Goal: Task Accomplishment & Management: Complete application form

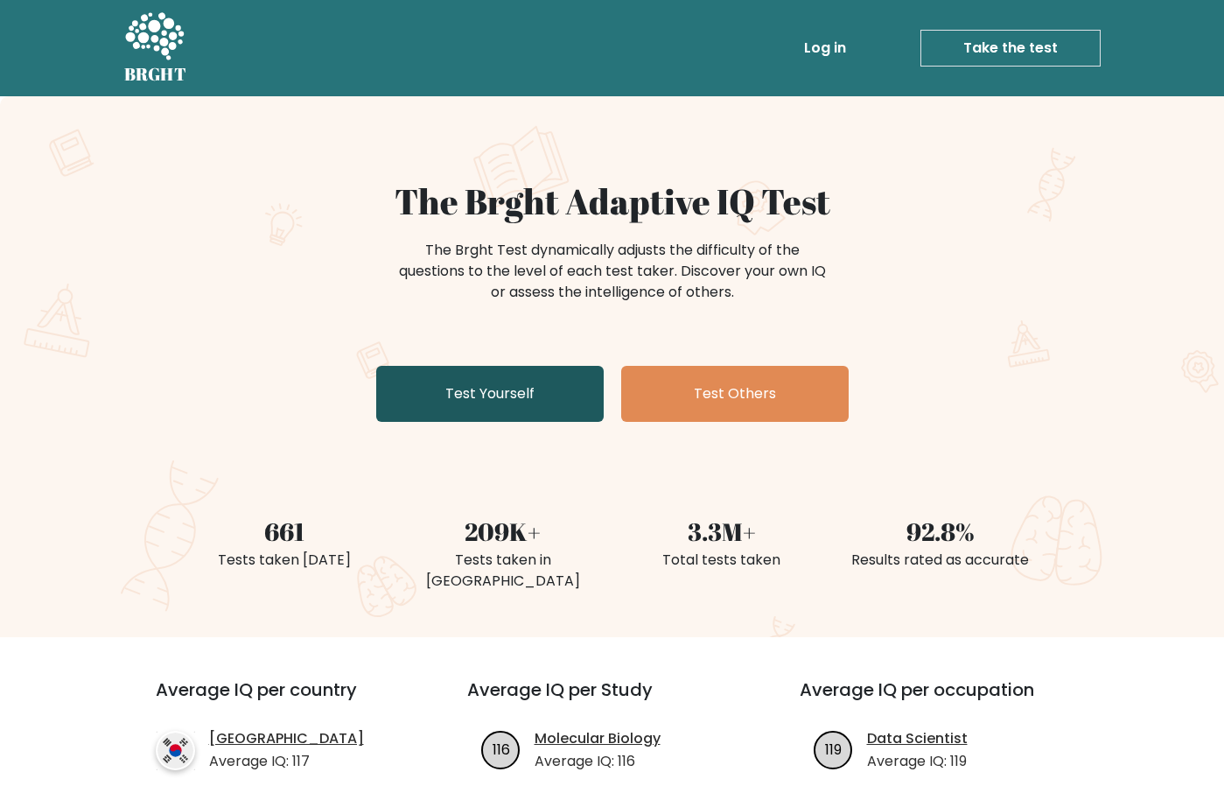
click at [433, 397] on link "Test Yourself" at bounding box center [490, 394] width 228 height 56
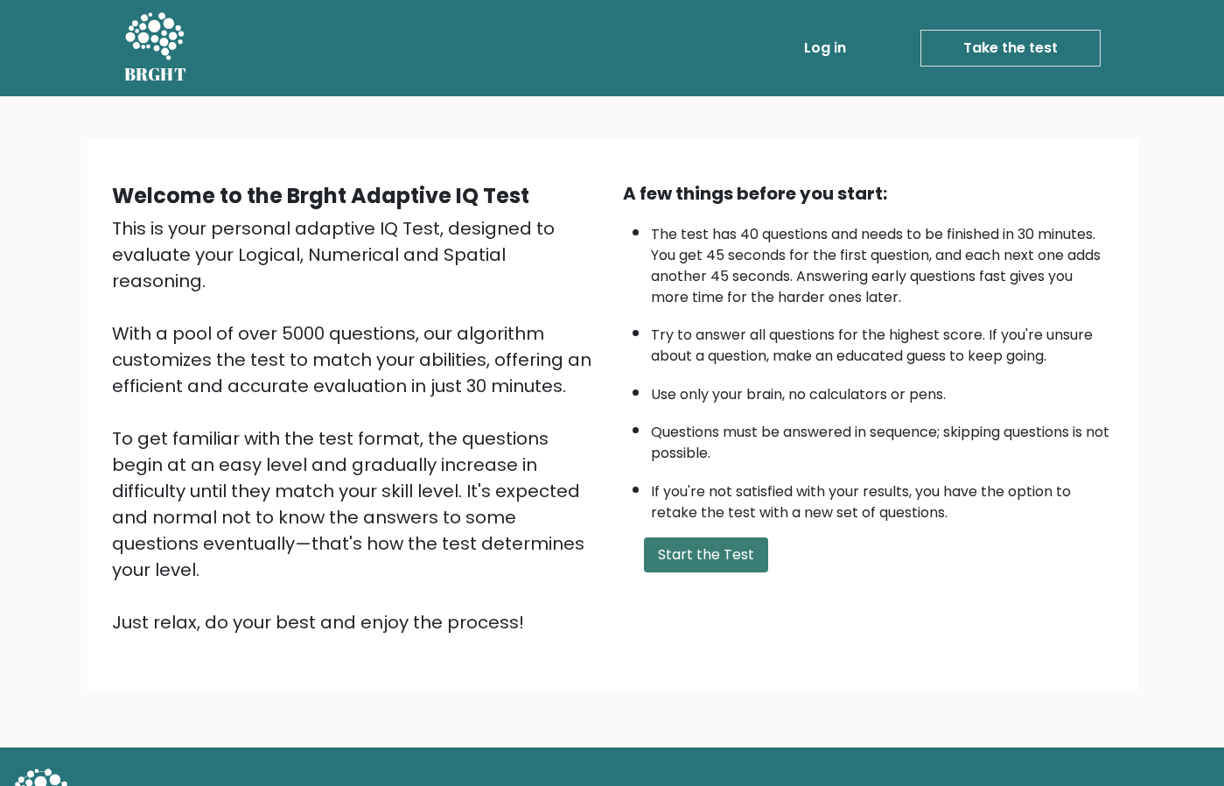
click at [746, 555] on button "Start the Test" at bounding box center [706, 554] width 124 height 35
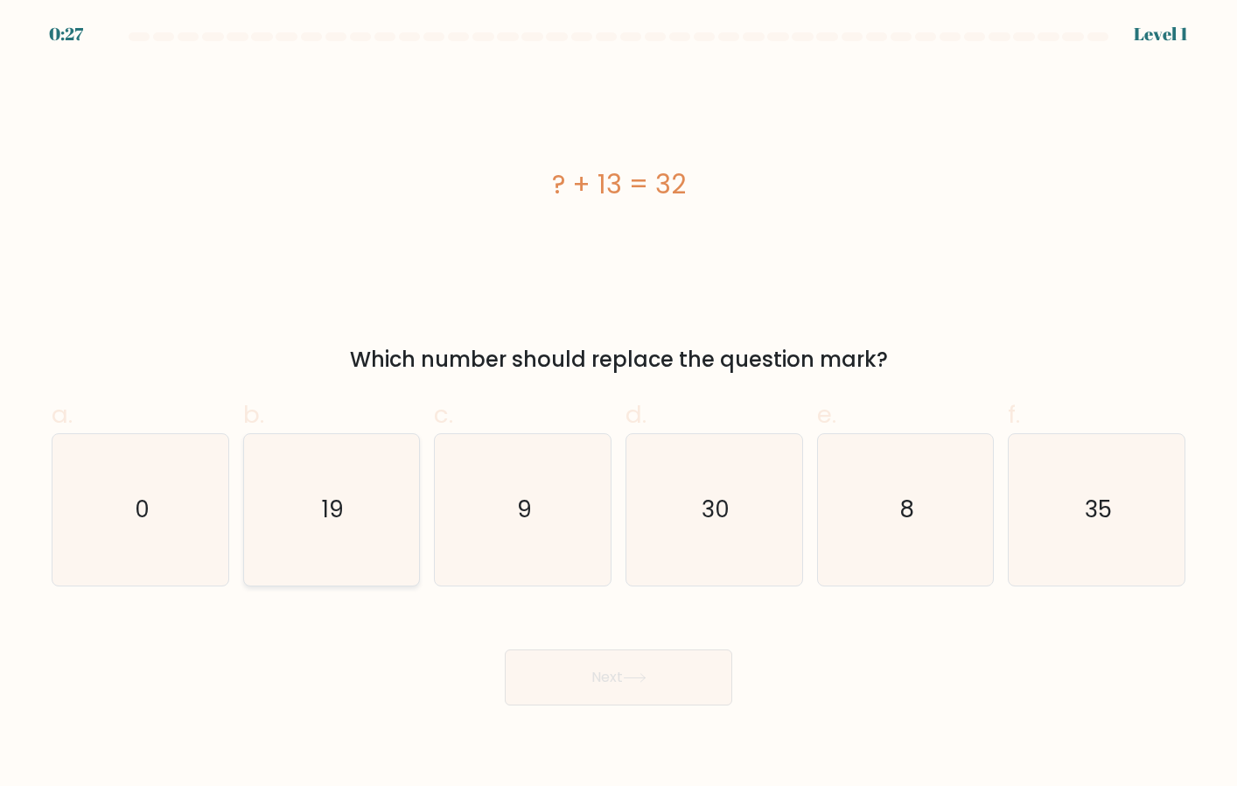
click at [311, 545] on icon "19" at bounding box center [331, 509] width 151 height 151
click at [619, 404] on input "b. 19" at bounding box center [619, 398] width 1 height 11
radio input "true"
click at [654, 680] on button "Next" at bounding box center [619, 677] width 228 height 56
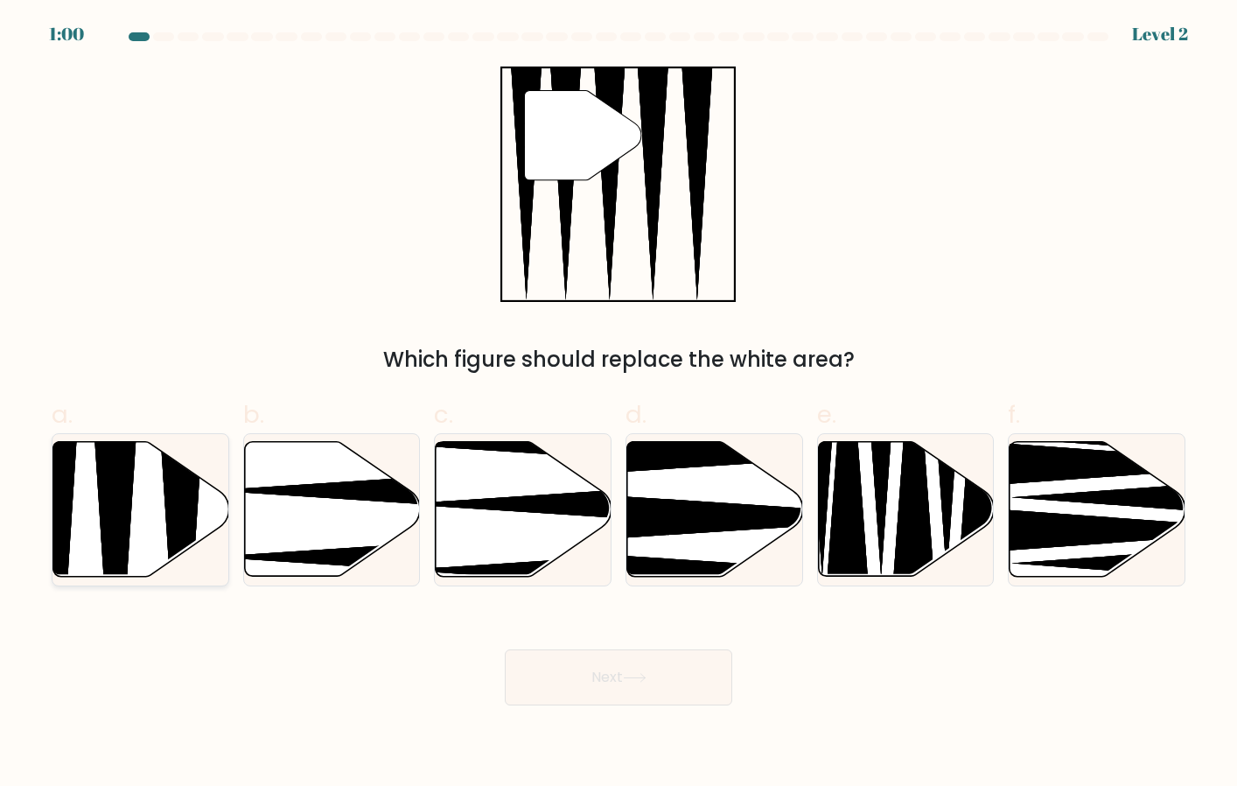
click at [121, 522] on icon at bounding box center [116, 582] width 46 height 349
click at [619, 404] on input "a." at bounding box center [619, 398] width 1 height 11
radio input "true"
click at [579, 679] on button "Next" at bounding box center [619, 677] width 228 height 56
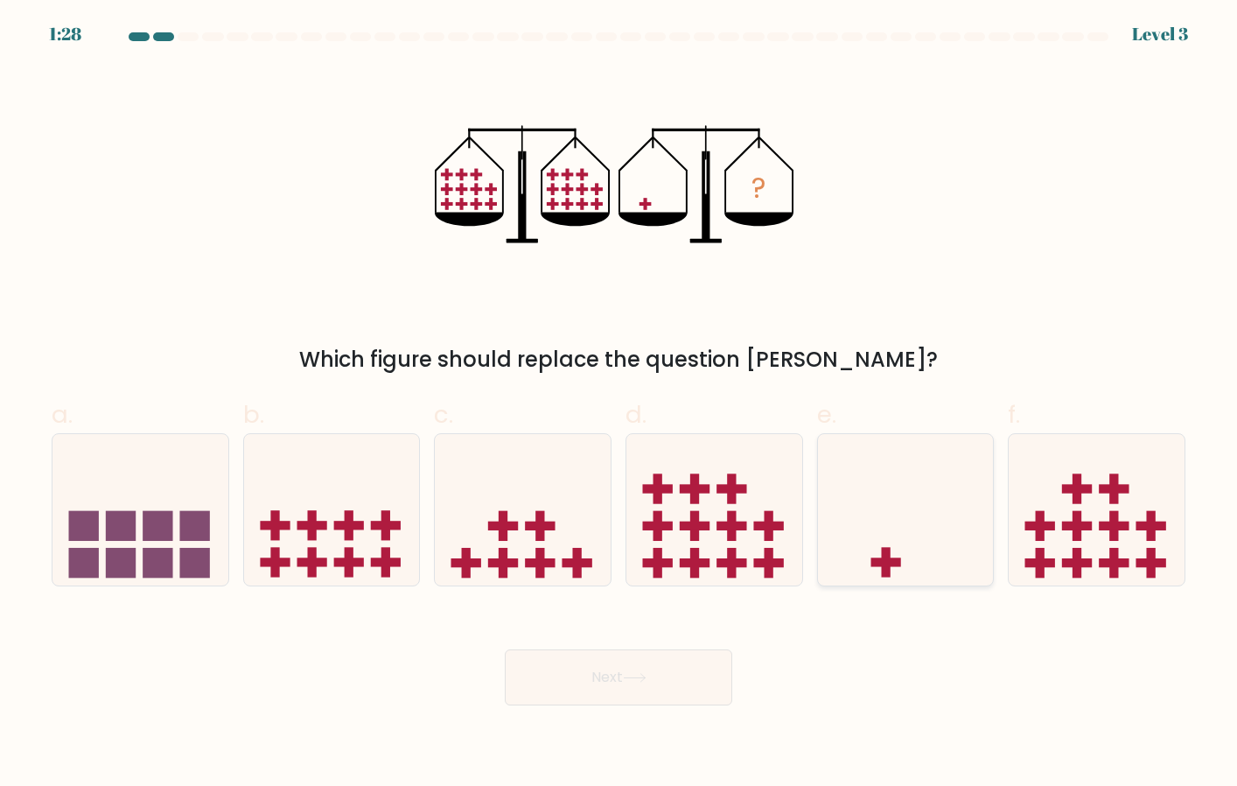
click at [902, 537] on icon at bounding box center [906, 509] width 176 height 145
click at [620, 404] on input "e." at bounding box center [619, 398] width 1 height 11
radio input "true"
click at [666, 676] on button "Next" at bounding box center [619, 677] width 228 height 56
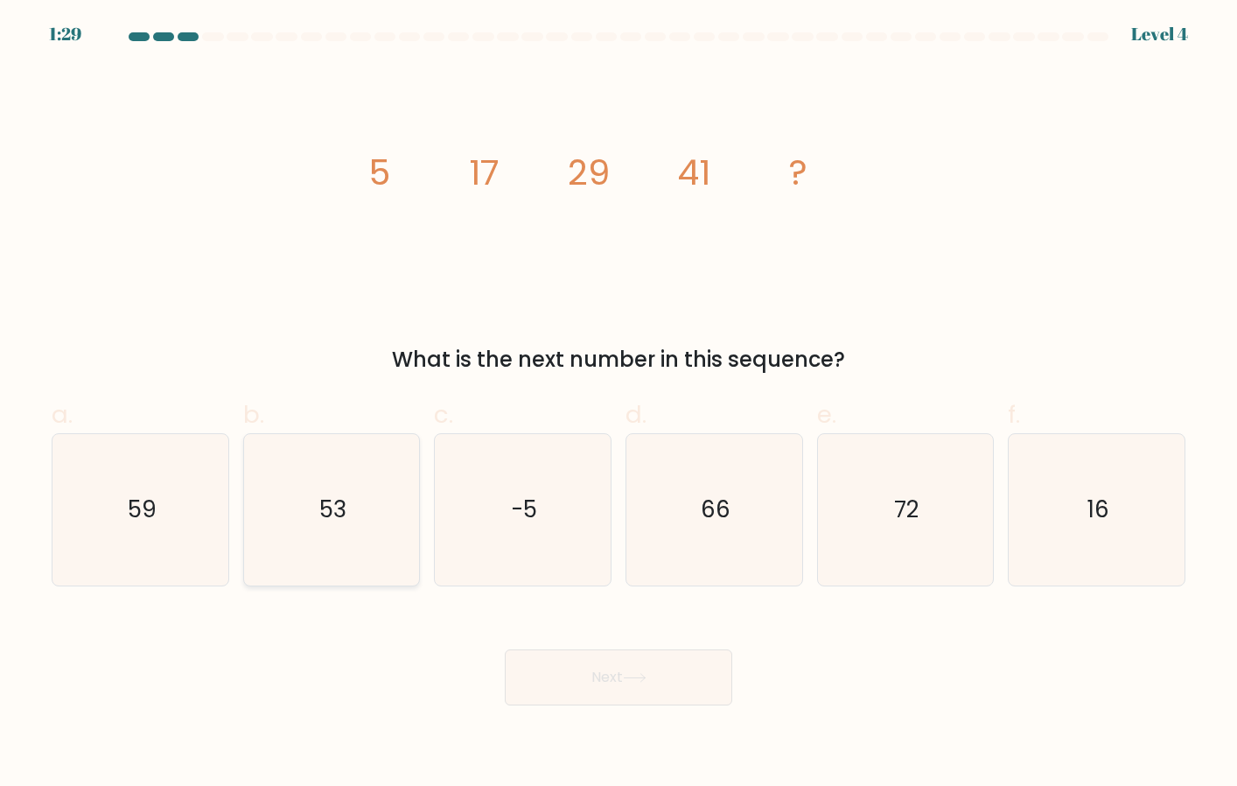
click at [336, 543] on icon "53" at bounding box center [331, 509] width 151 height 151
click at [619, 404] on input "b. 53" at bounding box center [619, 398] width 1 height 11
radio input "true"
click at [666, 688] on button "Next" at bounding box center [619, 677] width 228 height 56
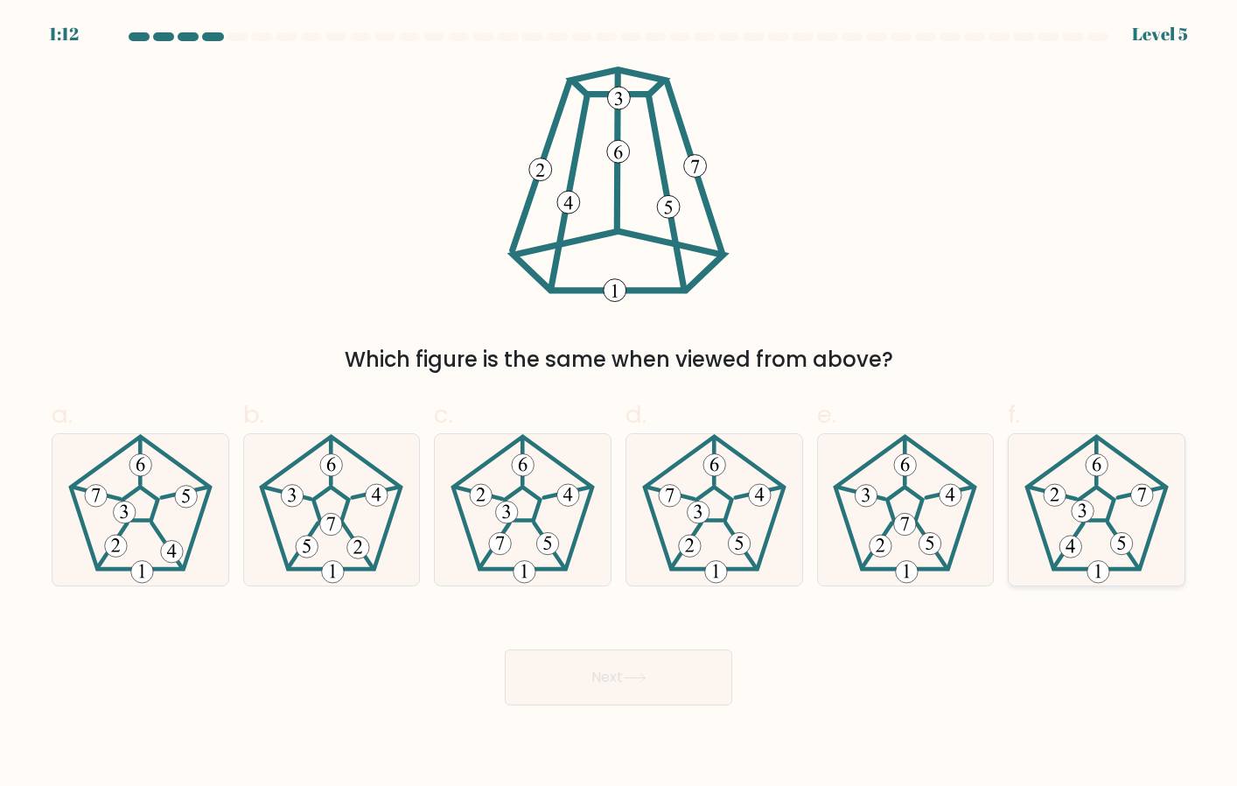
click at [1074, 499] on 641 at bounding box center [1052, 493] width 48 height 12
click at [620, 404] on input "f." at bounding box center [619, 398] width 1 height 11
radio input "true"
click at [603, 703] on button "Next" at bounding box center [619, 677] width 228 height 56
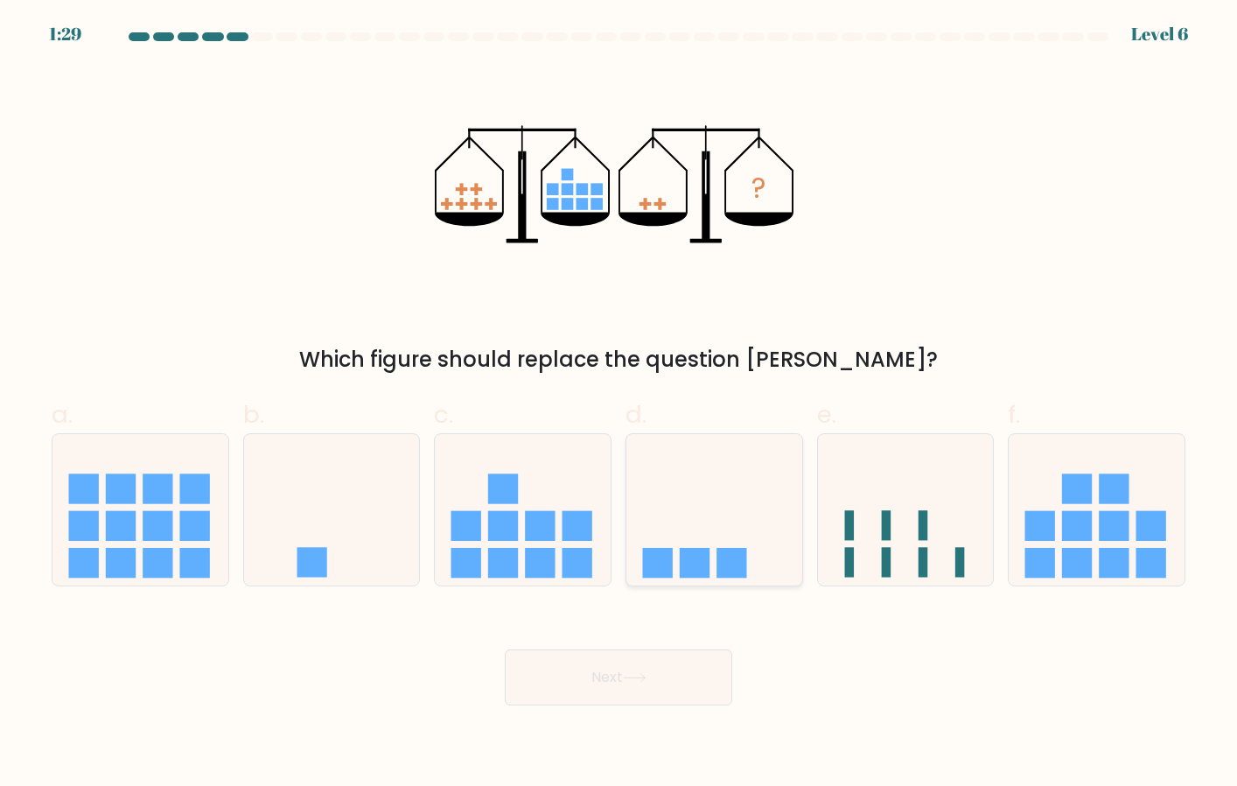
click at [694, 562] on rect at bounding box center [695, 563] width 30 height 30
click at [620, 404] on input "d." at bounding box center [619, 398] width 1 height 11
radio input "true"
click at [683, 670] on button "Next" at bounding box center [619, 677] width 228 height 56
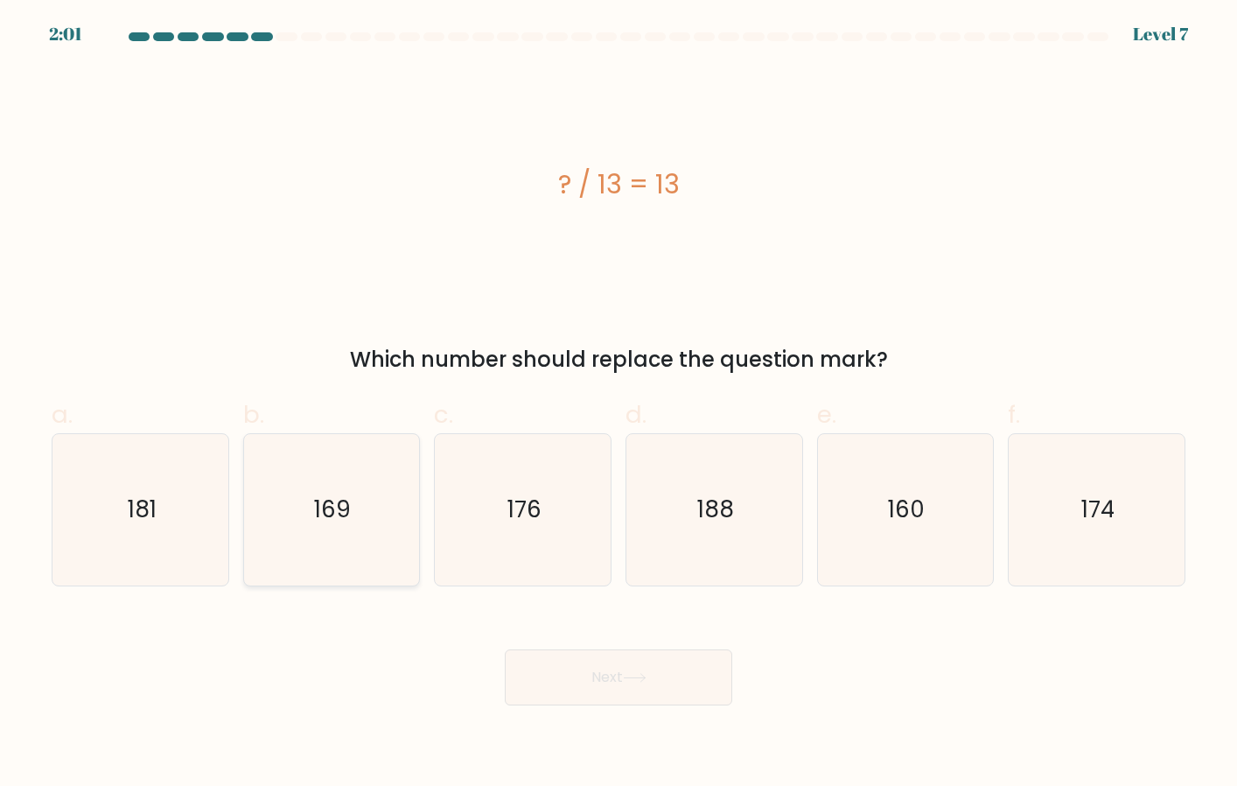
click at [326, 490] on icon "169" at bounding box center [331, 509] width 151 height 151
click at [619, 404] on input "b. 169" at bounding box center [619, 398] width 1 height 11
radio input "true"
click at [606, 670] on button "Next" at bounding box center [619, 677] width 228 height 56
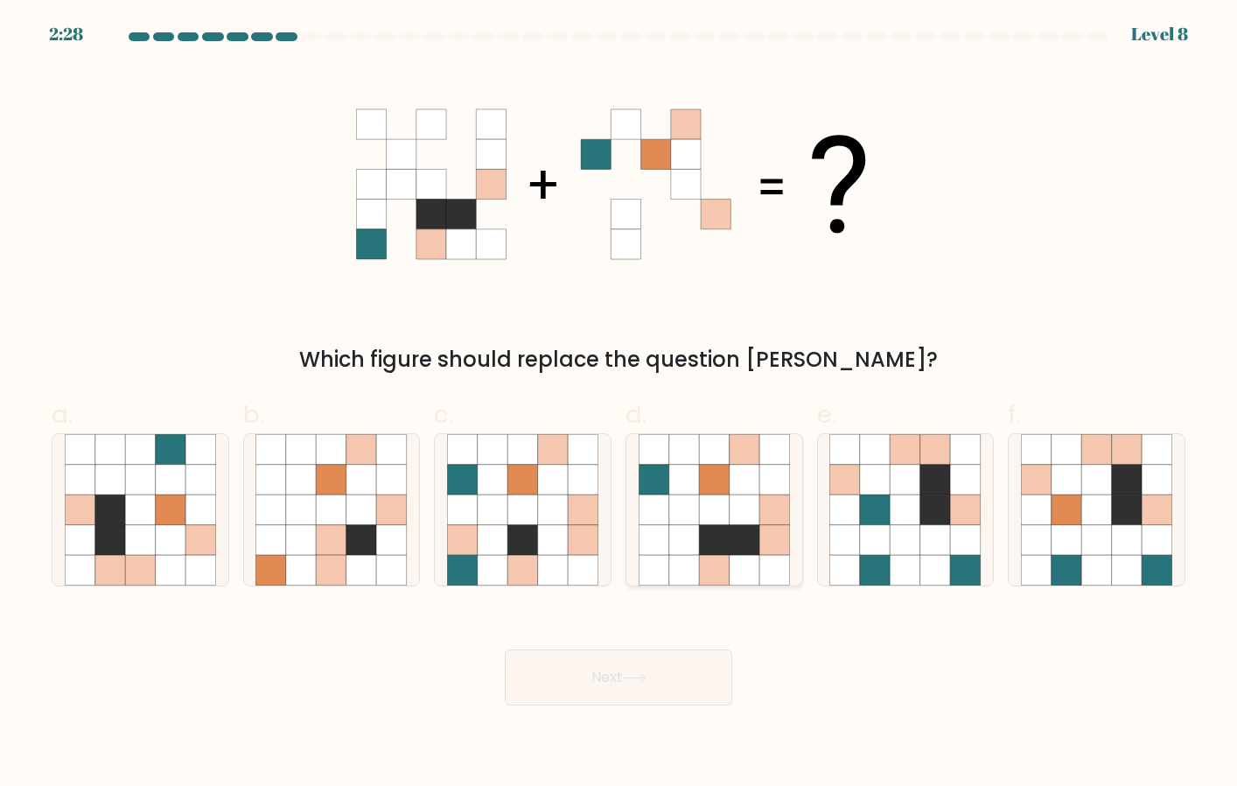
click at [697, 500] on icon at bounding box center [684, 509] width 31 height 31
click at [620, 404] on input "d." at bounding box center [619, 398] width 1 height 11
radio input "true"
click at [647, 663] on button "Next" at bounding box center [619, 677] width 228 height 56
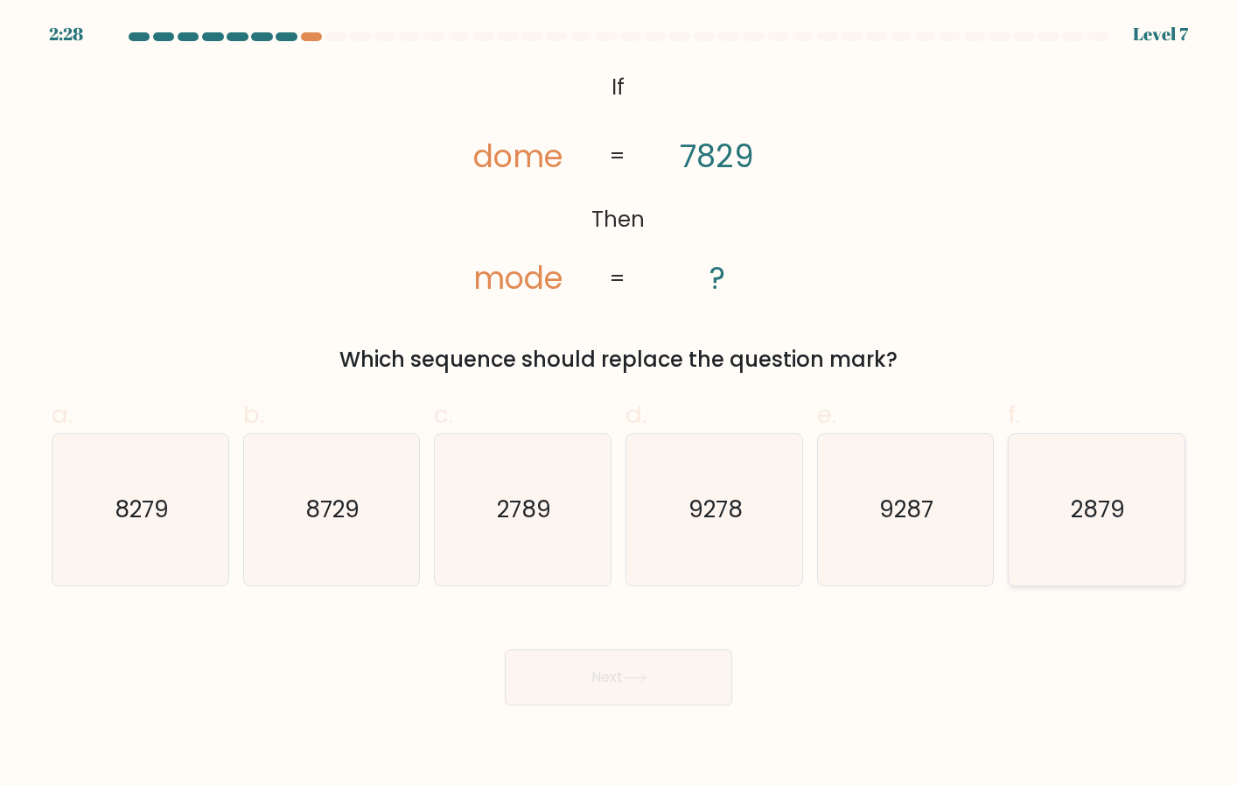
click at [1083, 528] on icon "2879" at bounding box center [1096, 509] width 151 height 151
click at [620, 404] on input "f. 2879" at bounding box center [619, 398] width 1 height 11
radio input "true"
click at [497, 673] on div "Next" at bounding box center [618, 656] width 1155 height 98
click at [548, 679] on button "Next" at bounding box center [619, 677] width 228 height 56
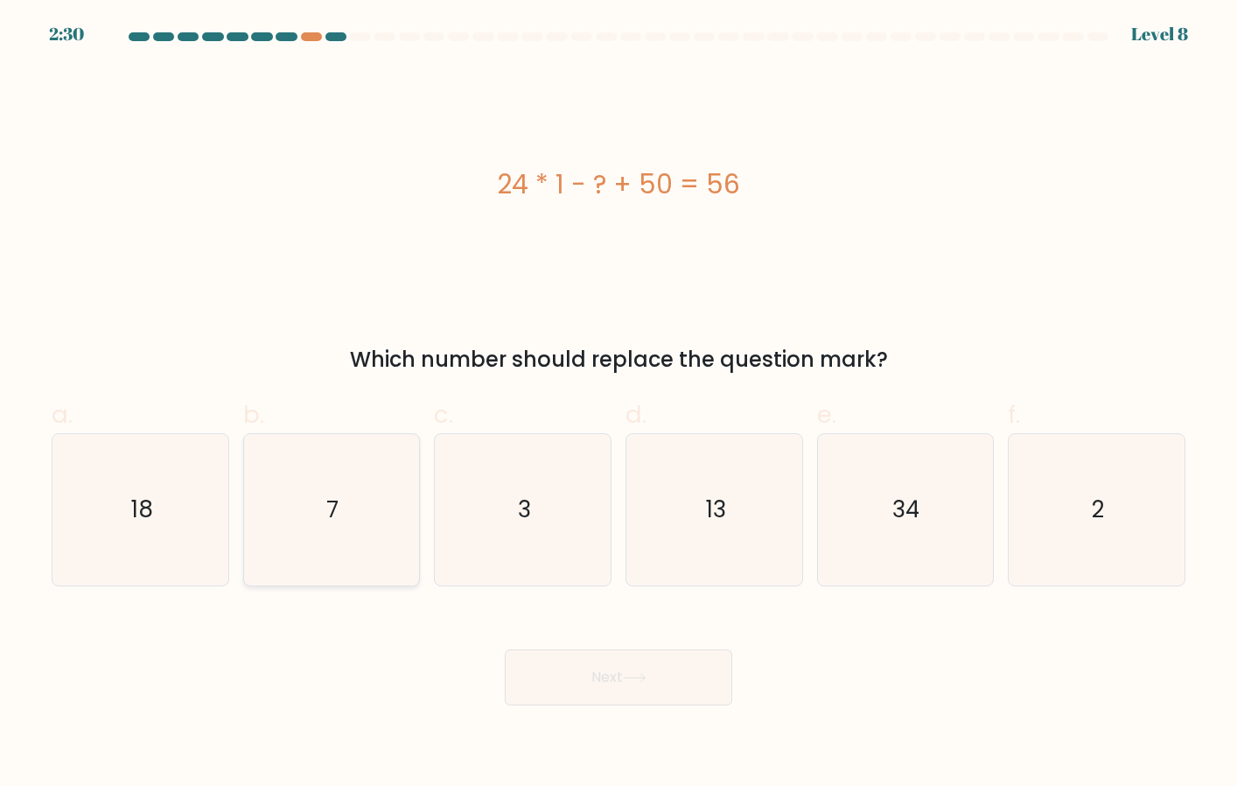
drag, startPoint x: 286, startPoint y: 508, endPoint x: 319, endPoint y: 528, distance: 38.9
click at [286, 508] on icon "7" at bounding box center [331, 509] width 151 height 151
click at [619, 404] on input "b. 7" at bounding box center [619, 398] width 1 height 11
radio input "true"
click at [599, 669] on button "Next" at bounding box center [619, 677] width 228 height 56
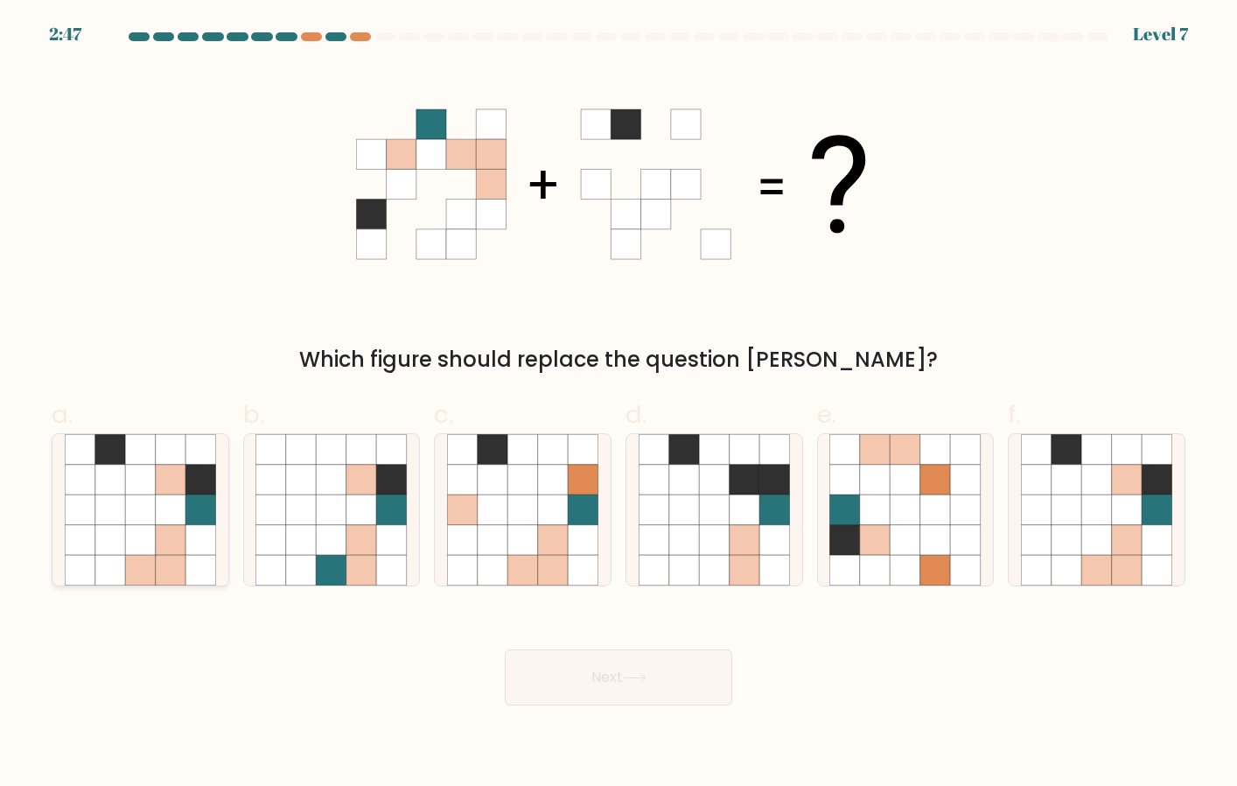
click at [111, 535] on icon at bounding box center [110, 540] width 31 height 31
click at [619, 404] on input "a." at bounding box center [619, 398] width 1 height 11
radio input "true"
click at [706, 692] on button "Next" at bounding box center [619, 677] width 228 height 56
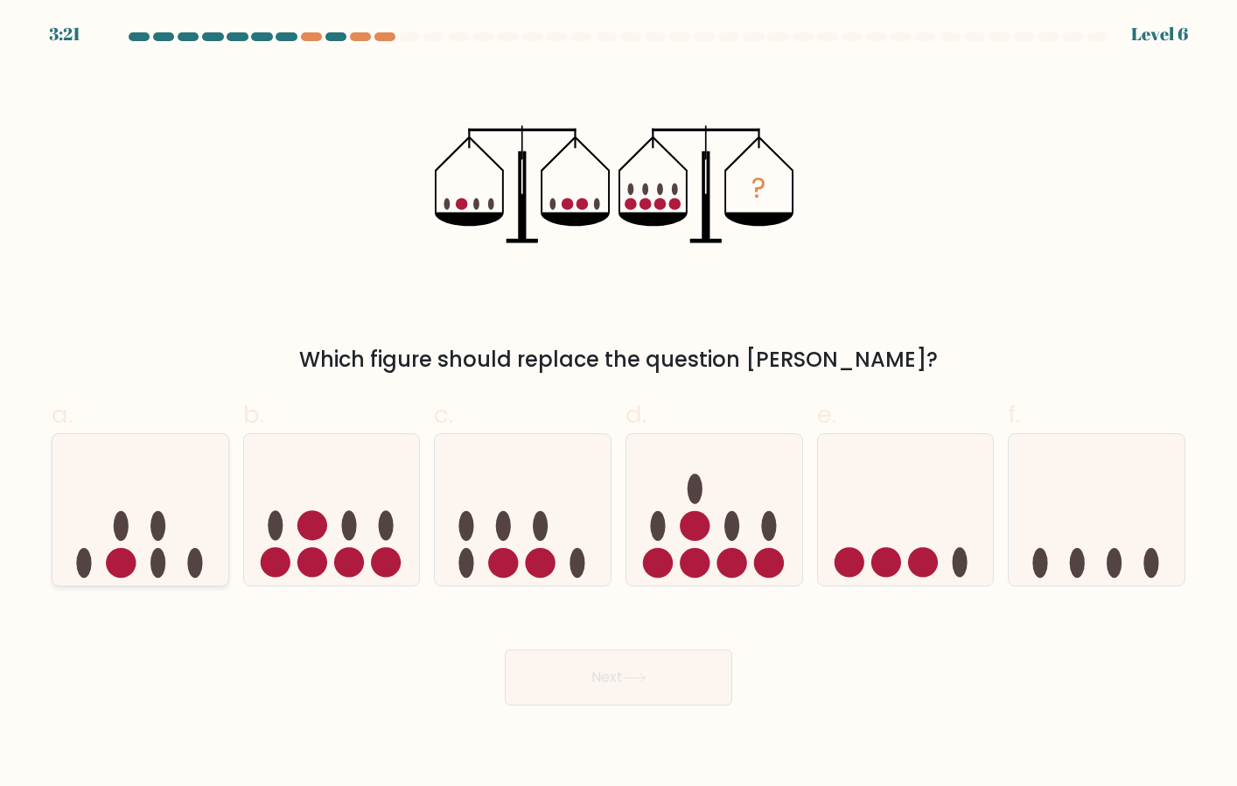
click at [137, 557] on icon at bounding box center [141, 509] width 176 height 145
click at [619, 404] on input "a." at bounding box center [619, 398] width 1 height 11
radio input "true"
click at [670, 698] on button "Next" at bounding box center [619, 677] width 228 height 56
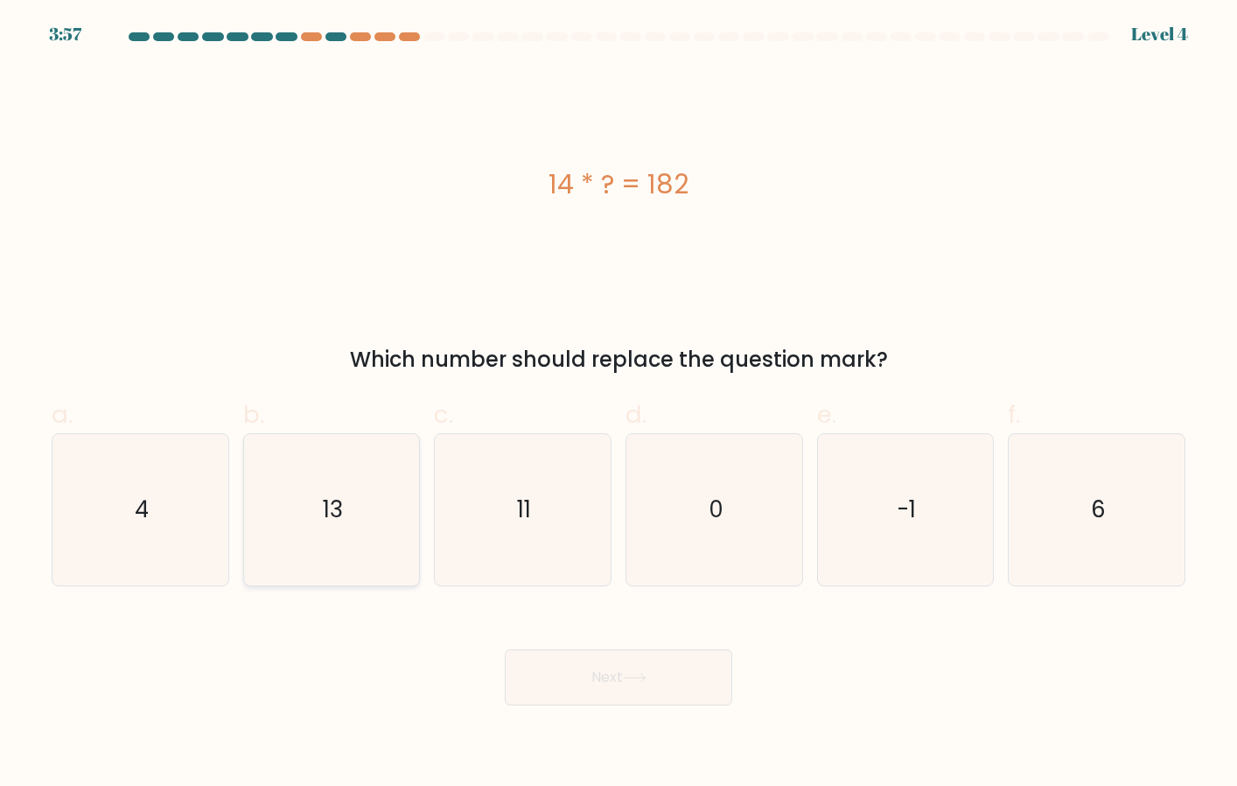
click at [311, 512] on icon "13" at bounding box center [331, 509] width 151 height 151
click at [619, 404] on input "b. 13" at bounding box center [619, 398] width 1 height 11
radio input "true"
click at [660, 687] on button "Next" at bounding box center [619, 677] width 228 height 56
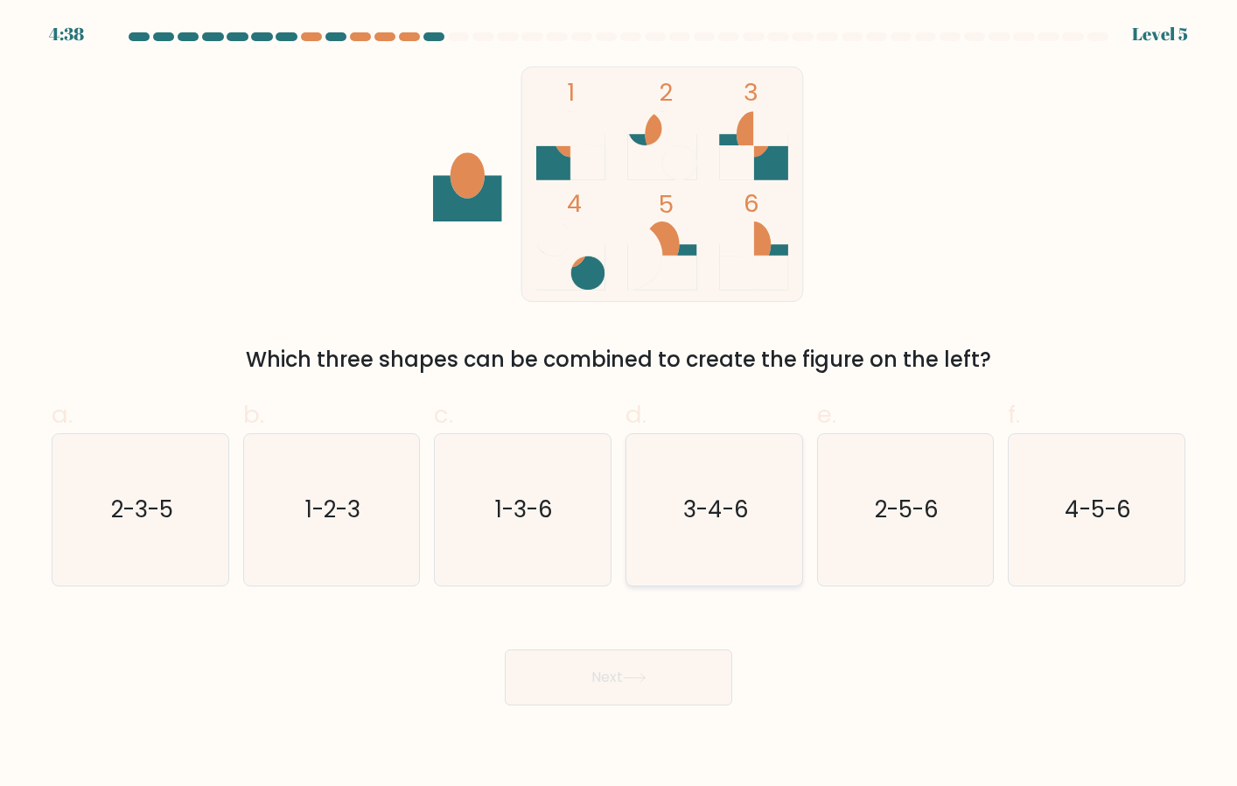
click at [712, 521] on text "3-4-6" at bounding box center [716, 510] width 66 height 32
click at [620, 404] on input "d. 3-4-6" at bounding box center [619, 398] width 1 height 11
radio input "true"
click at [655, 663] on button "Next" at bounding box center [619, 677] width 228 height 56
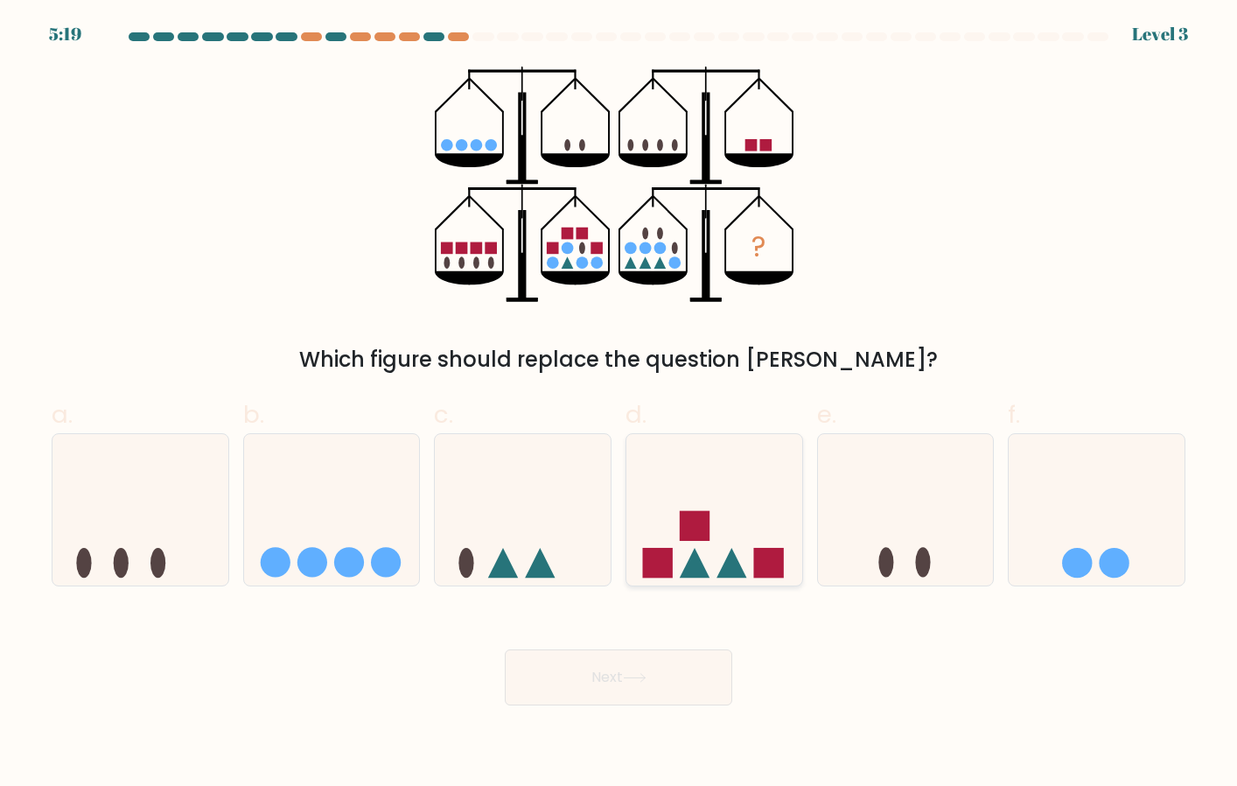
click at [652, 505] on icon at bounding box center [715, 509] width 176 height 145
click at [620, 404] on input "d." at bounding box center [619, 398] width 1 height 11
radio input "true"
click at [646, 651] on button "Next" at bounding box center [619, 677] width 228 height 56
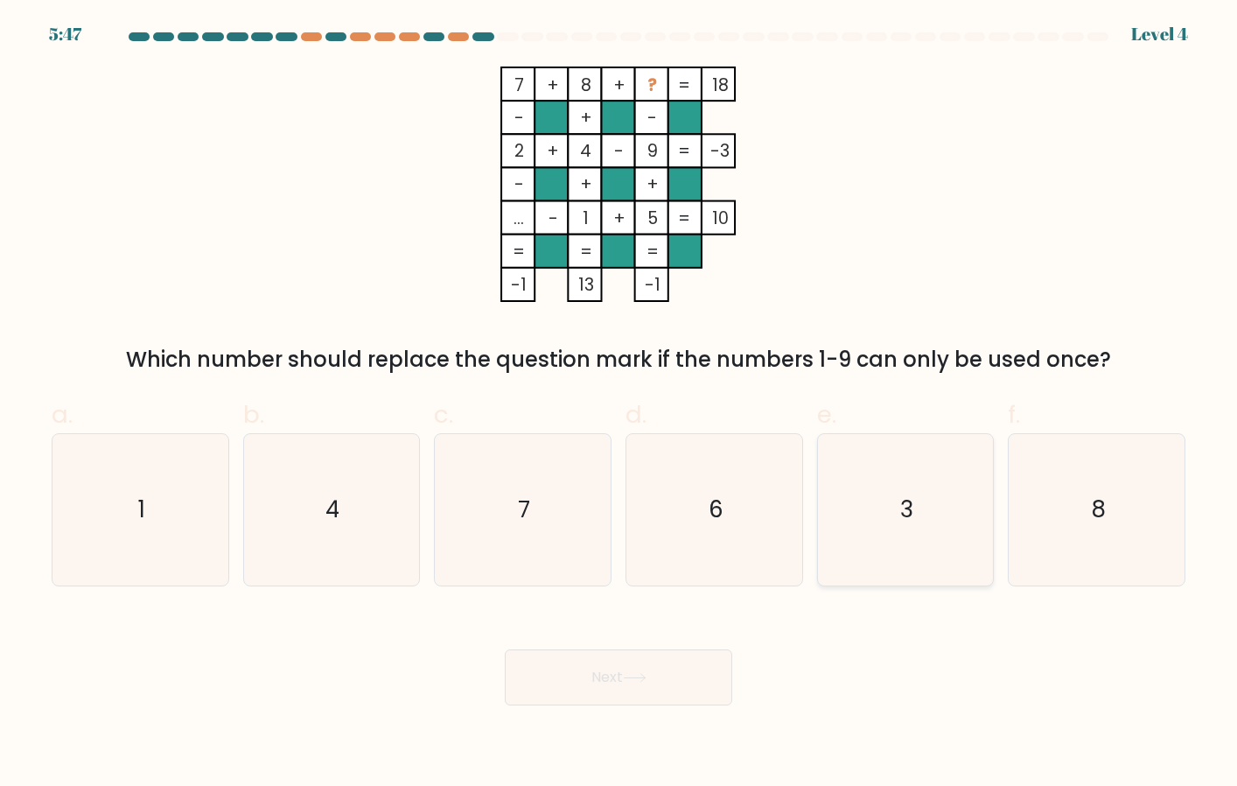
click at [905, 519] on text "3" at bounding box center [906, 510] width 13 height 32
click at [620, 404] on input "e. 3" at bounding box center [619, 398] width 1 height 11
radio input "true"
click at [602, 683] on button "Next" at bounding box center [619, 677] width 228 height 56
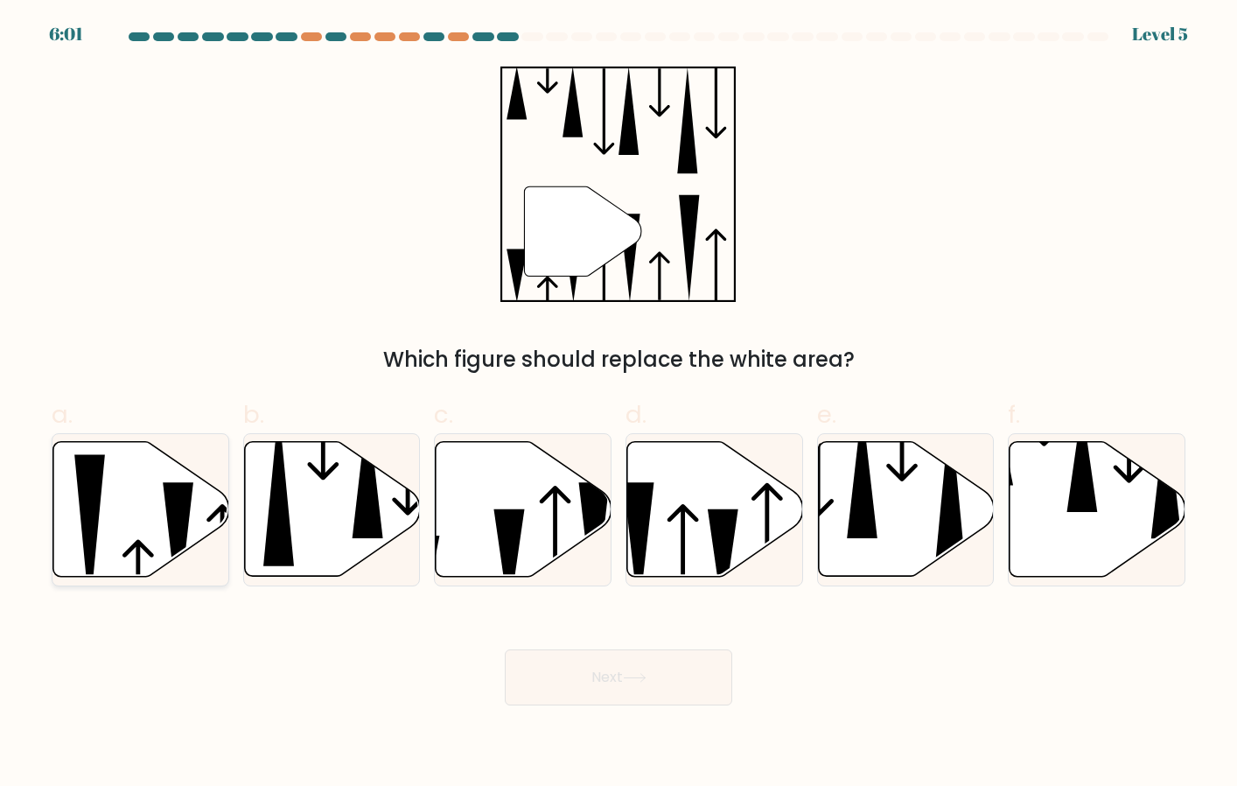
click at [162, 518] on icon at bounding box center [141, 509] width 176 height 135
click at [619, 404] on input "a." at bounding box center [619, 398] width 1 height 11
radio input "true"
click at [633, 674] on button "Next" at bounding box center [619, 677] width 228 height 56
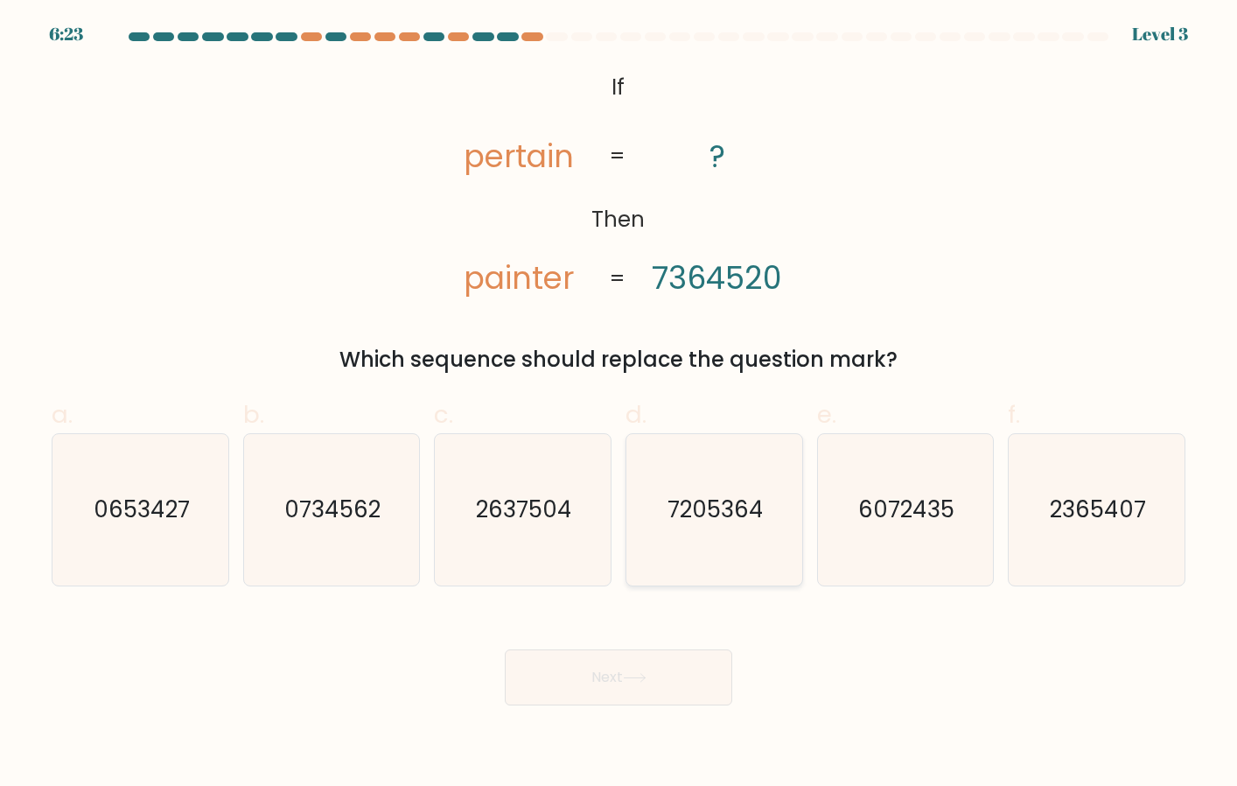
click at [679, 502] on text "7205364" at bounding box center [716, 510] width 96 height 32
click at [620, 404] on input "d. 7205364" at bounding box center [619, 398] width 1 height 11
radio input "true"
click at [627, 663] on button "Next" at bounding box center [619, 677] width 228 height 56
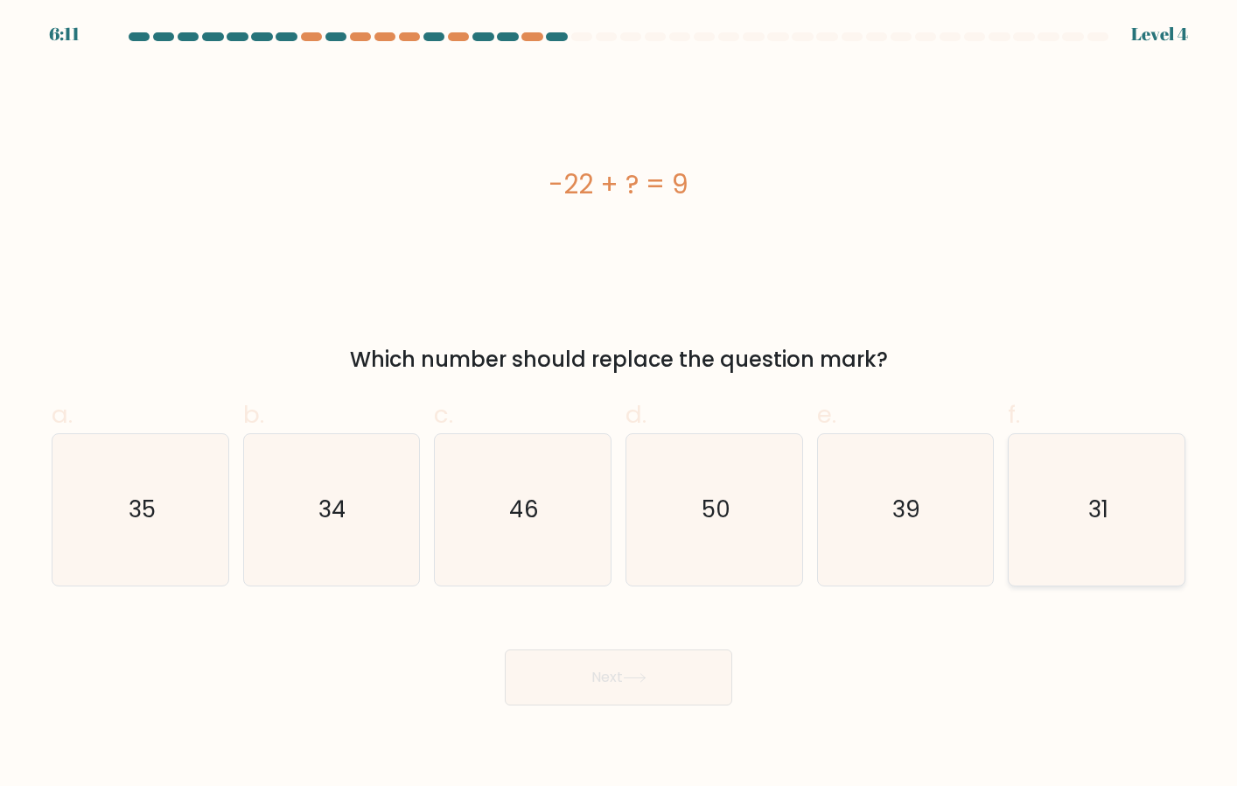
click at [1098, 492] on icon "31" at bounding box center [1096, 509] width 151 height 151
click at [620, 404] on input "f. 31" at bounding box center [619, 398] width 1 height 11
radio input "true"
click at [634, 679] on icon at bounding box center [635, 678] width 24 height 10
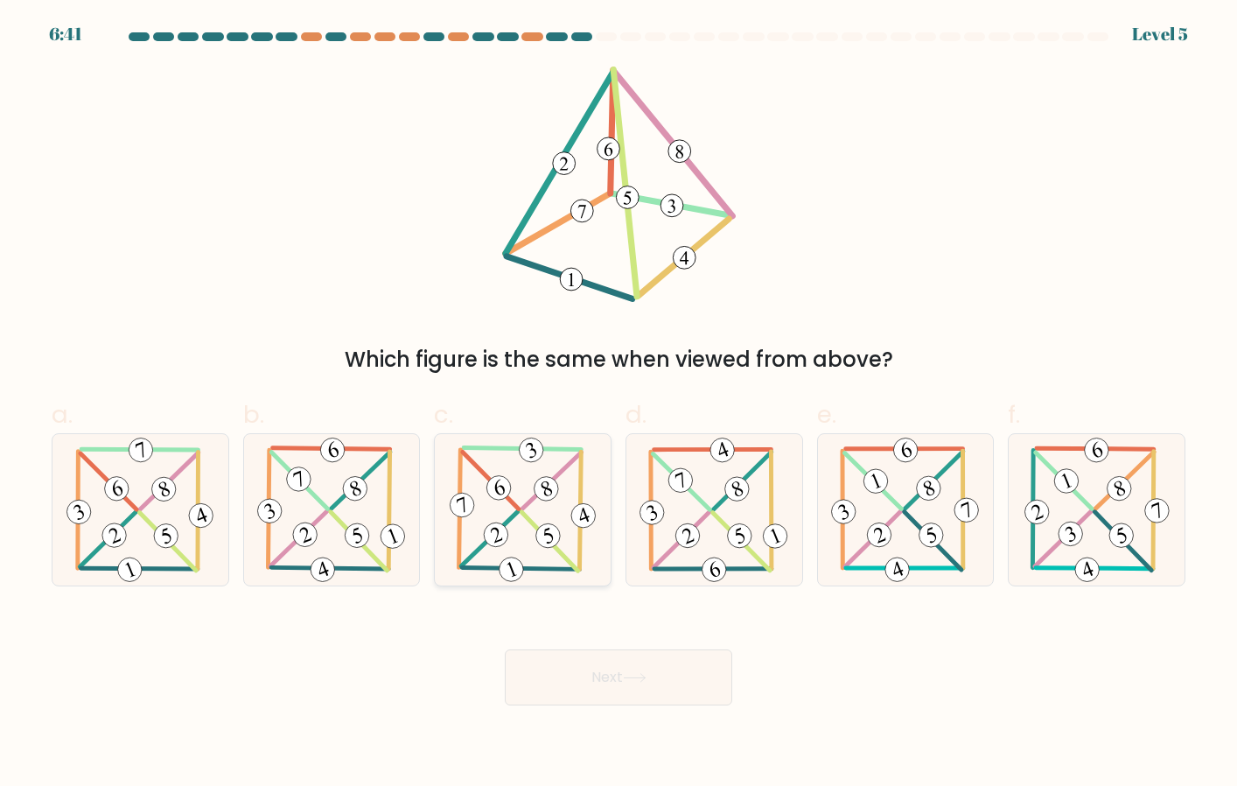
click at [505, 534] on 463 at bounding box center [496, 535] width 32 height 32
click at [619, 404] on input "c." at bounding box center [619, 398] width 1 height 11
radio input "true"
click at [569, 661] on button "Next" at bounding box center [619, 677] width 228 height 56
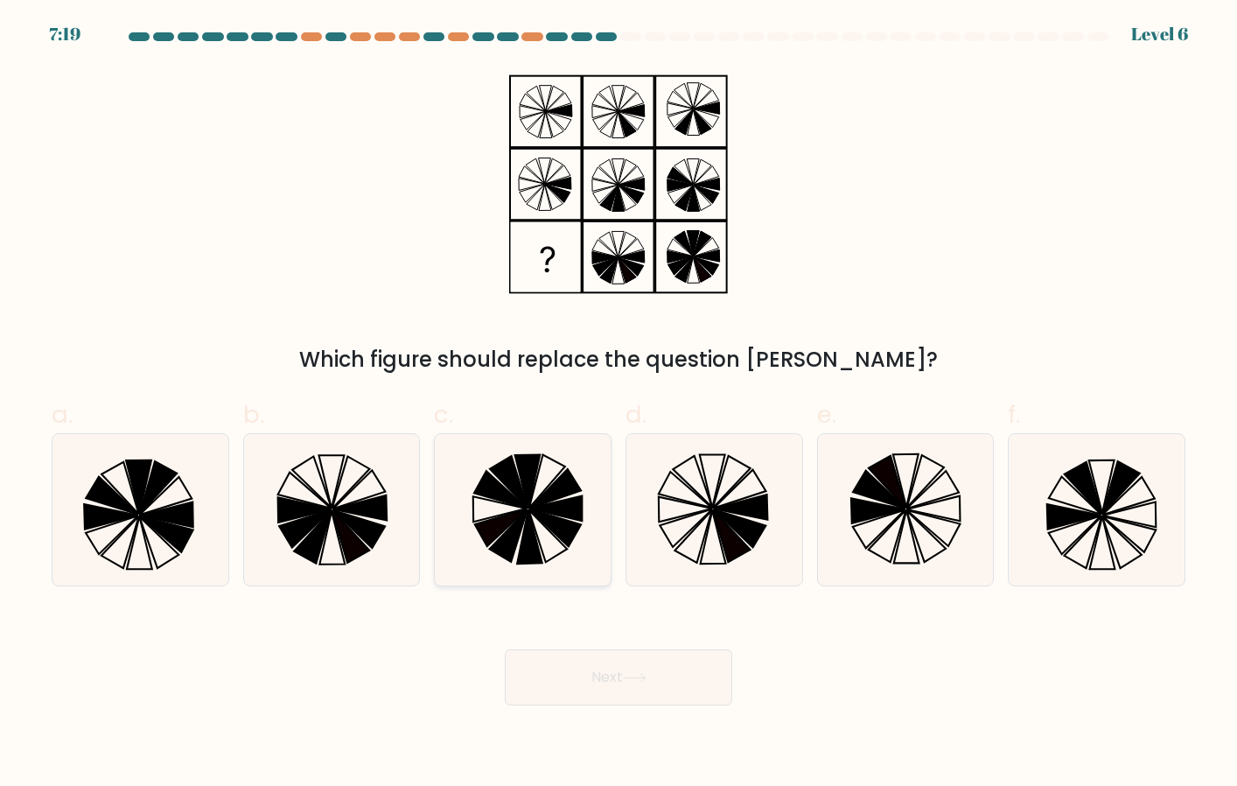
click at [550, 543] on icon at bounding box center [522, 509] width 151 height 151
click at [619, 404] on input "c." at bounding box center [619, 398] width 1 height 11
radio input "true"
click at [616, 629] on div "Next" at bounding box center [618, 656] width 1155 height 98
click at [880, 515] on icon at bounding box center [878, 510] width 54 height 25
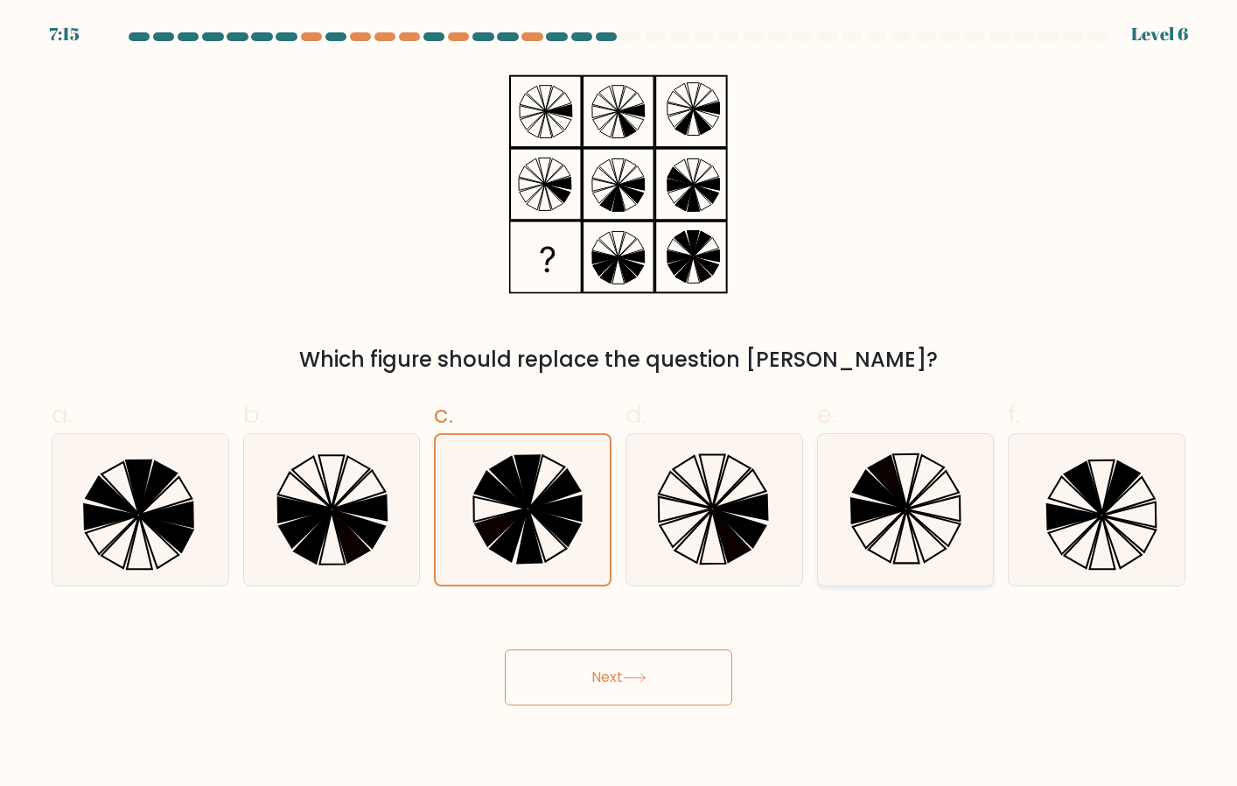
click at [620, 404] on input "e." at bounding box center [619, 398] width 1 height 11
radio input "true"
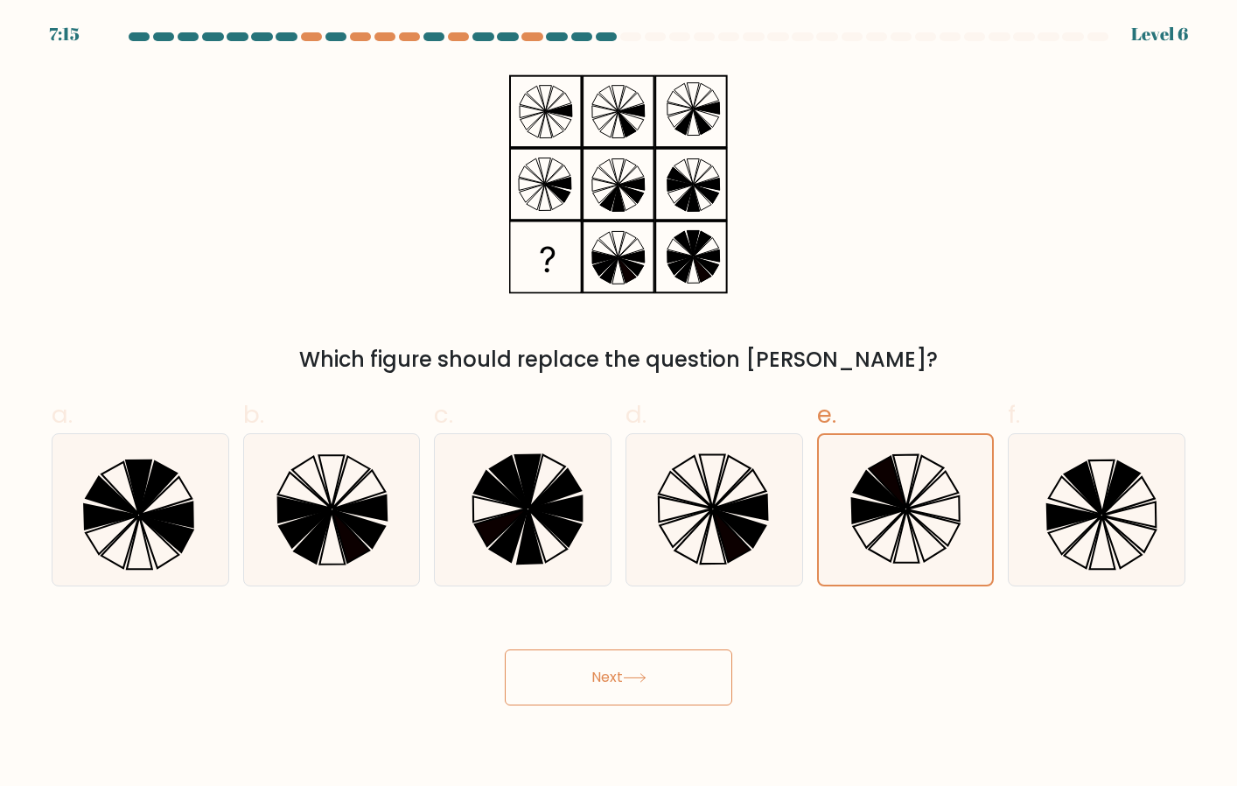
click at [689, 690] on button "Next" at bounding box center [619, 677] width 228 height 56
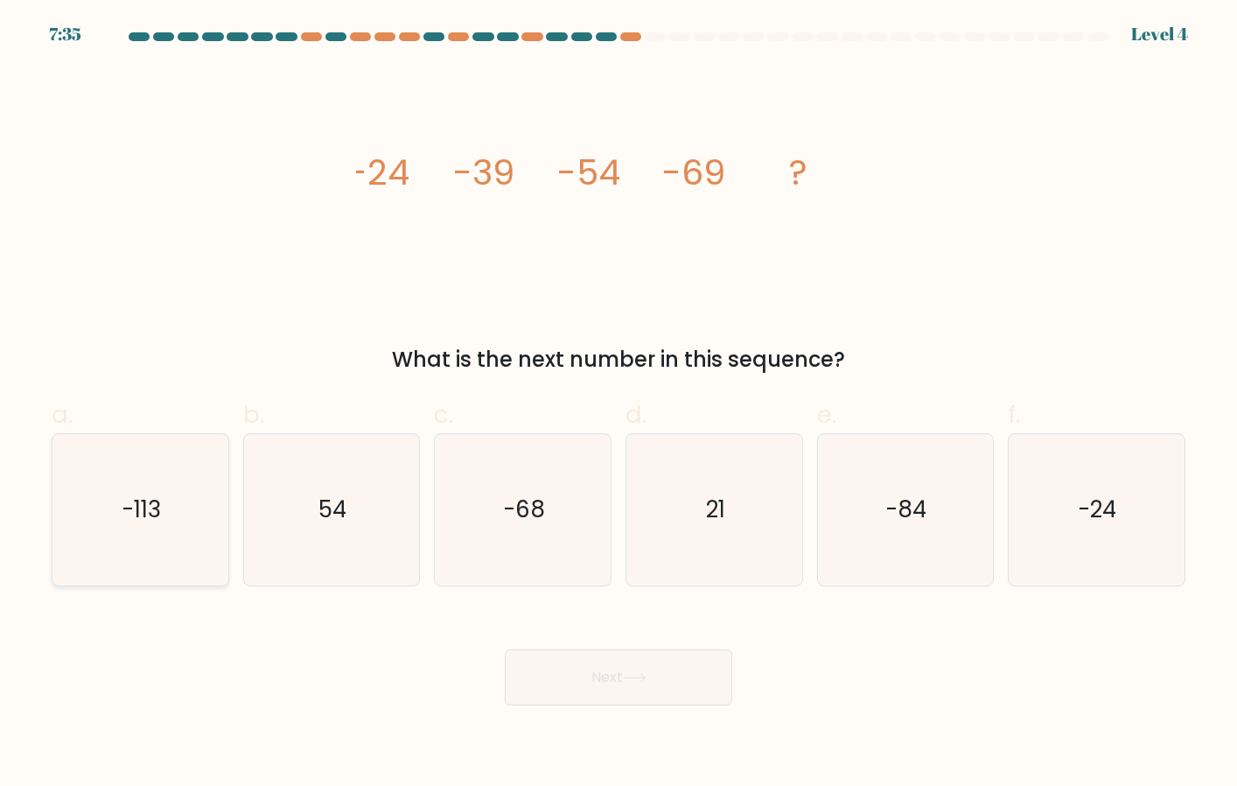
click at [152, 529] on icon "-113" at bounding box center [140, 509] width 151 height 151
click at [619, 404] on input "a. -113" at bounding box center [619, 398] width 1 height 11
radio input "true"
click at [626, 693] on button "Next" at bounding box center [619, 677] width 228 height 56
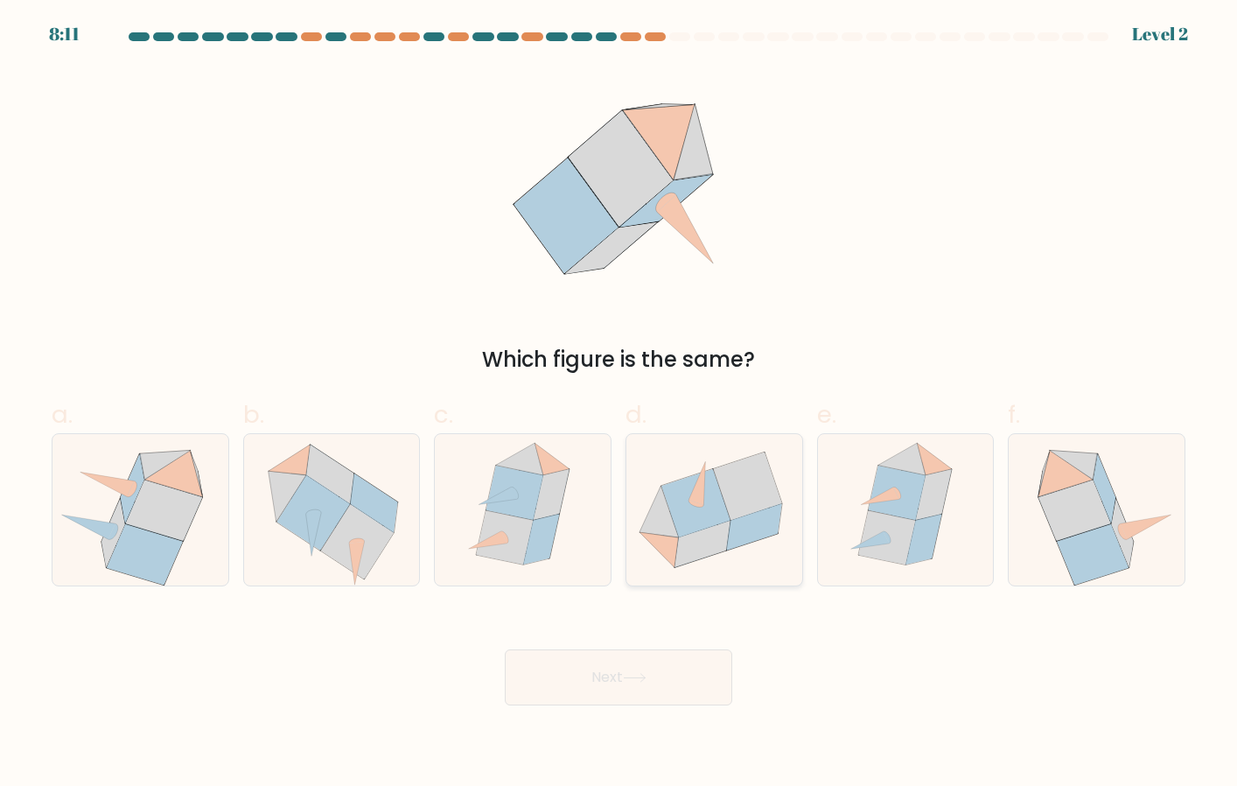
click at [736, 559] on icon at bounding box center [715, 510] width 176 height 144
click at [620, 404] on input "d." at bounding box center [619, 398] width 1 height 11
radio input "true"
click at [658, 684] on button "Next" at bounding box center [619, 677] width 228 height 56
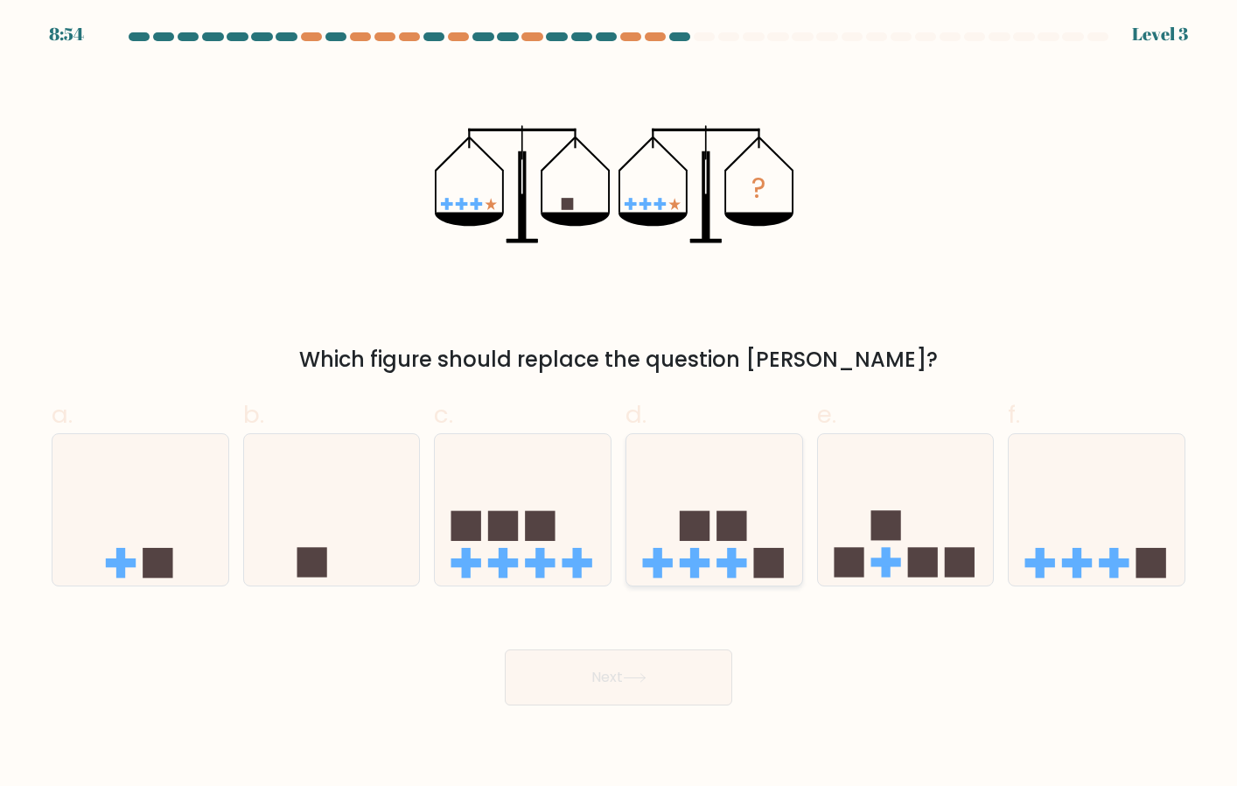
click at [713, 520] on icon at bounding box center [715, 509] width 176 height 145
click at [620, 404] on input "d." at bounding box center [619, 398] width 1 height 11
radio input "true"
click at [641, 707] on body "8:53 Level 3" at bounding box center [618, 393] width 1237 height 786
click at [641, 685] on button "Next" at bounding box center [619, 677] width 228 height 56
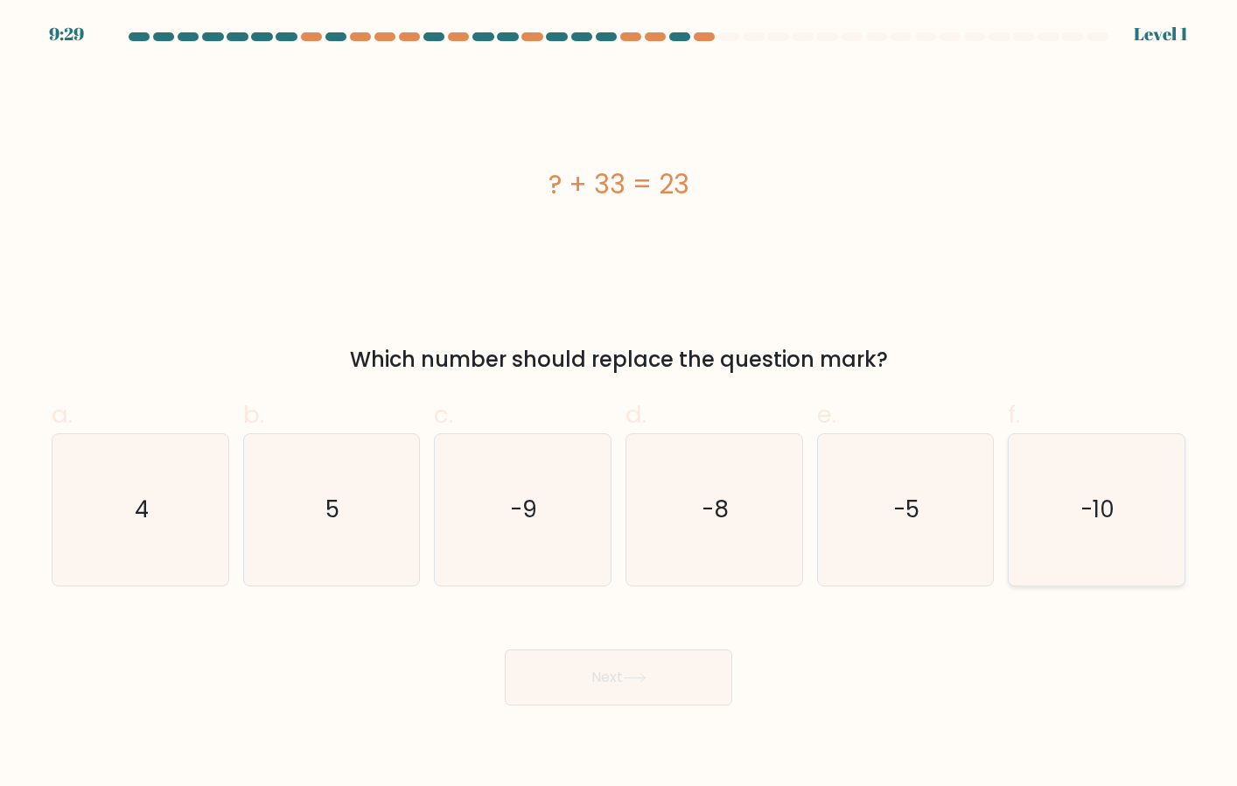
click at [1061, 515] on icon "-10" at bounding box center [1096, 509] width 151 height 151
click at [620, 404] on input "f. -10" at bounding box center [619, 398] width 1 height 11
radio input "true"
click at [609, 667] on button "Next" at bounding box center [619, 677] width 228 height 56
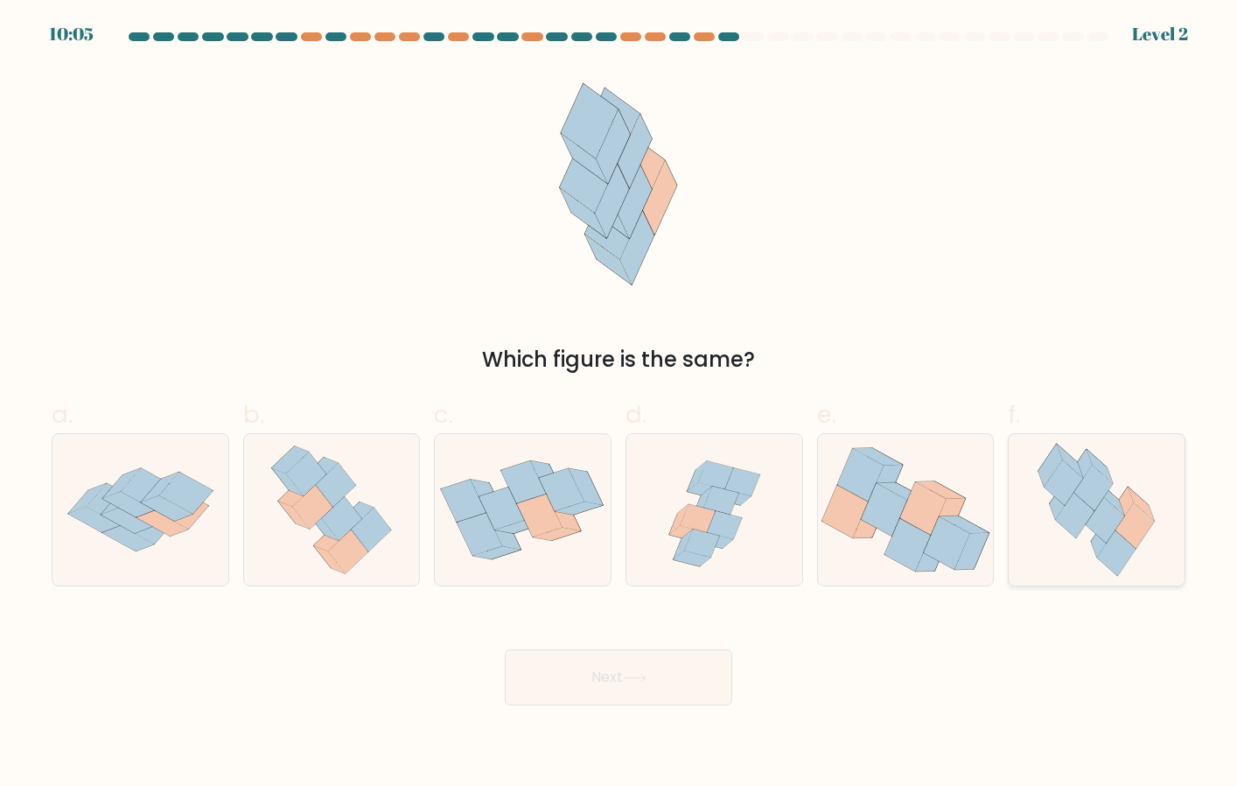
click at [1071, 484] on icon at bounding box center [1064, 482] width 39 height 46
click at [620, 404] on input "f." at bounding box center [619, 398] width 1 height 11
radio input "true"
click at [685, 655] on button "Next" at bounding box center [619, 677] width 228 height 56
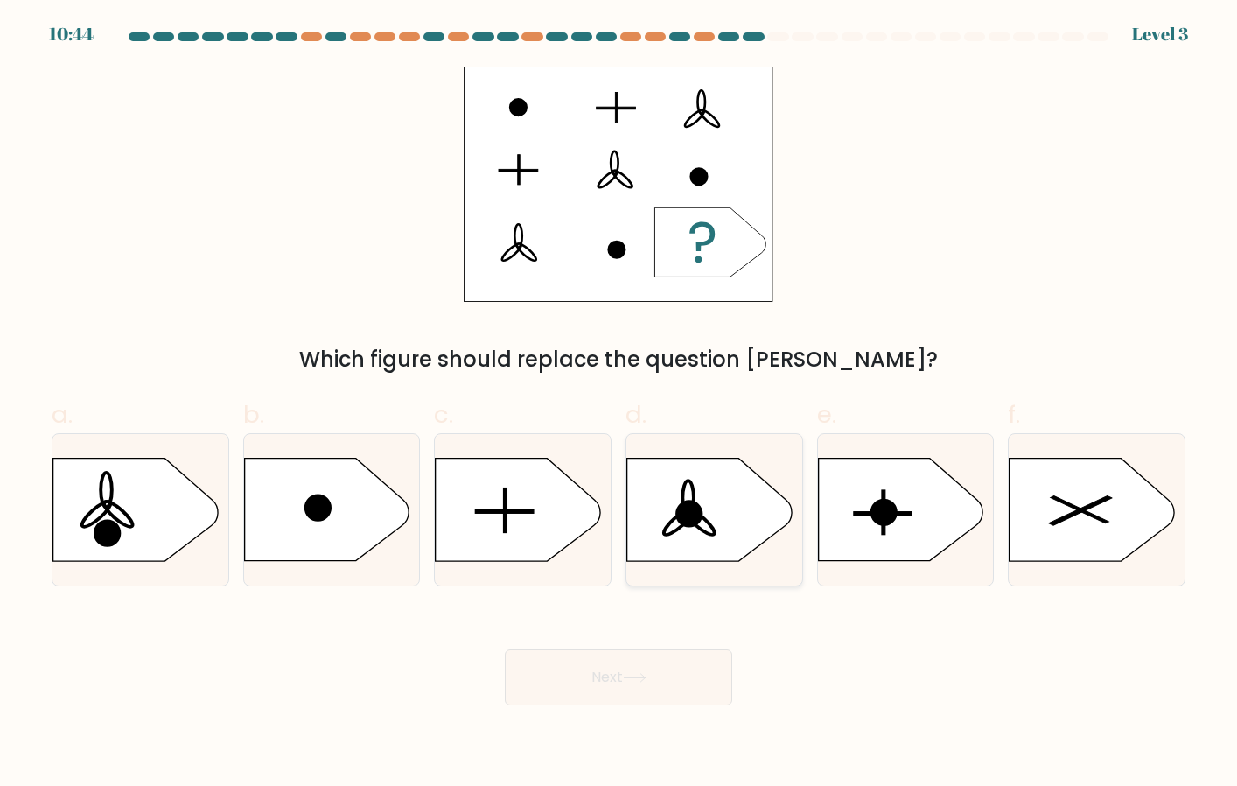
click at [655, 535] on icon at bounding box center [709, 510] width 165 height 102
click at [620, 404] on input "d." at bounding box center [619, 398] width 1 height 11
radio input "true"
click at [618, 656] on button "Next" at bounding box center [619, 677] width 228 height 56
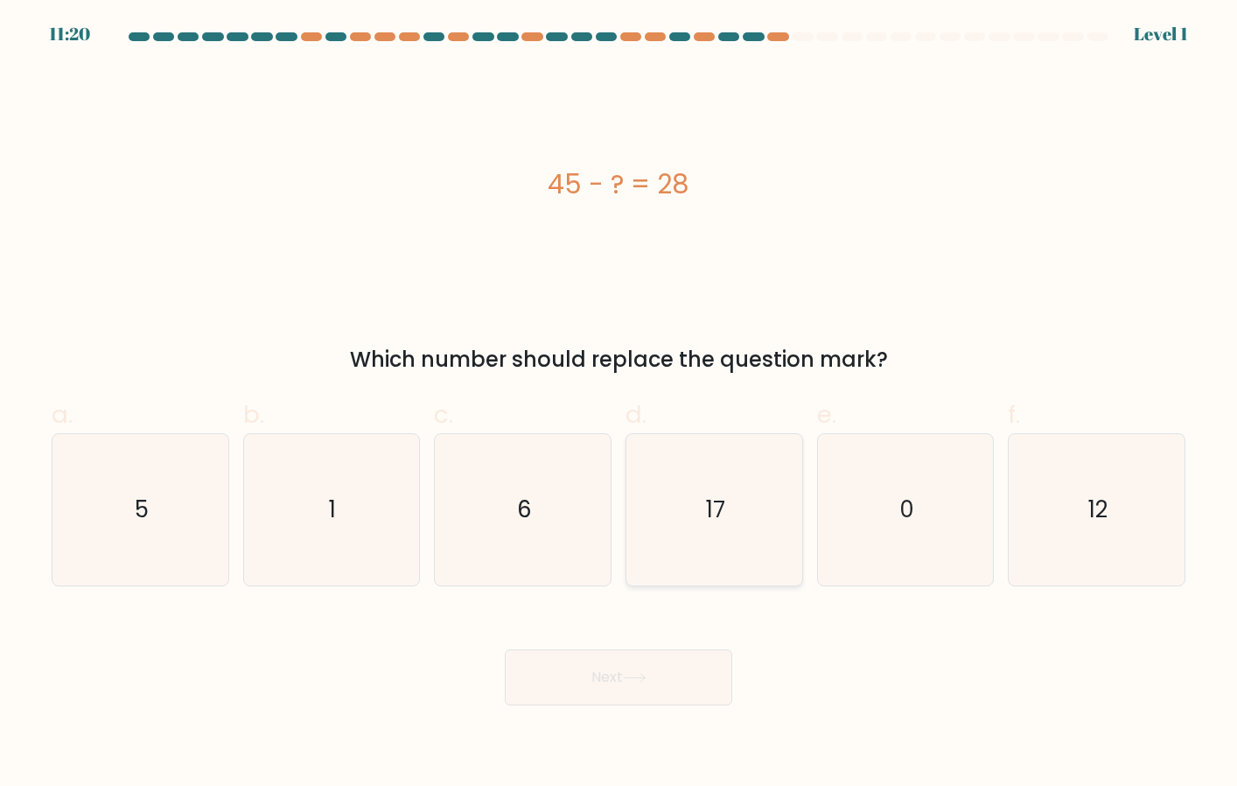
click at [763, 527] on icon "17" at bounding box center [714, 509] width 151 height 151
click at [620, 404] on input "d. 17" at bounding box center [619, 398] width 1 height 11
radio input "true"
click at [620, 690] on button "Next" at bounding box center [619, 677] width 228 height 56
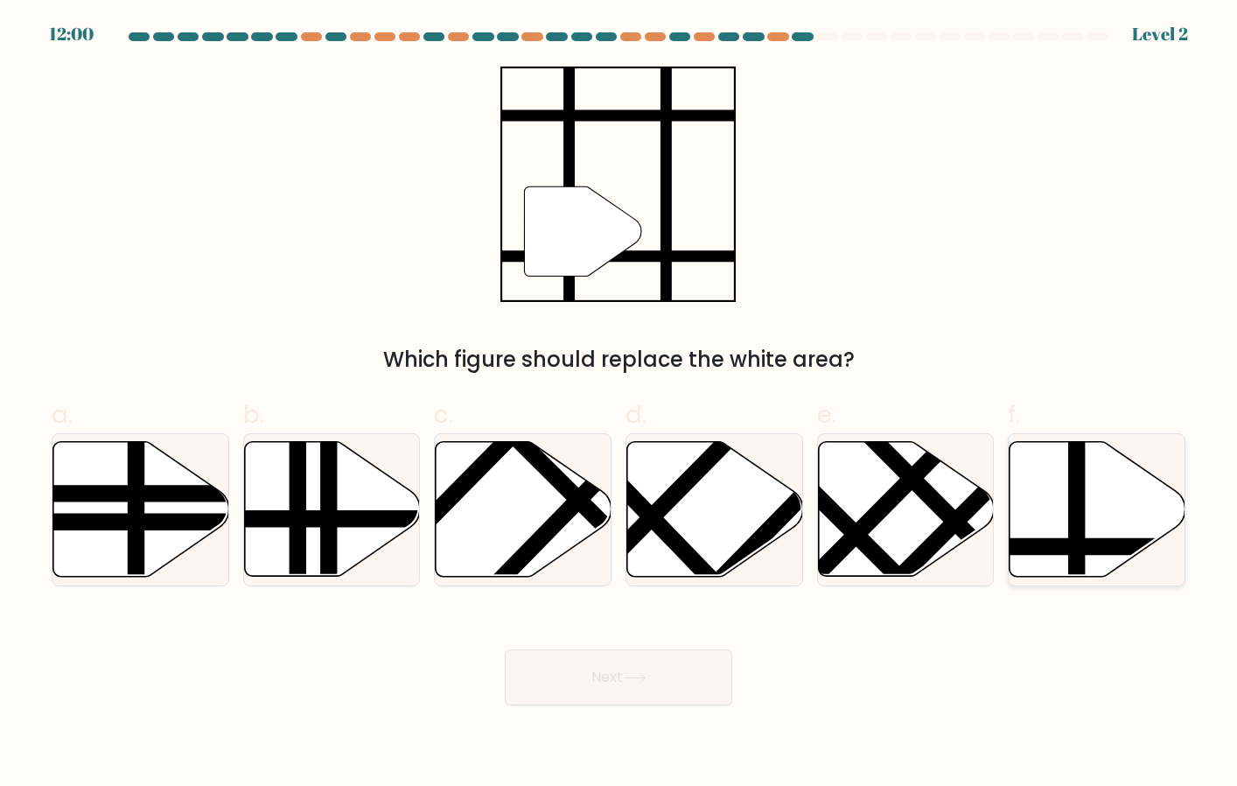
click at [1105, 527] on icon at bounding box center [1098, 509] width 176 height 135
click at [620, 404] on input "f." at bounding box center [619, 398] width 1 height 11
radio input "true"
click at [610, 669] on button "Next" at bounding box center [619, 677] width 228 height 56
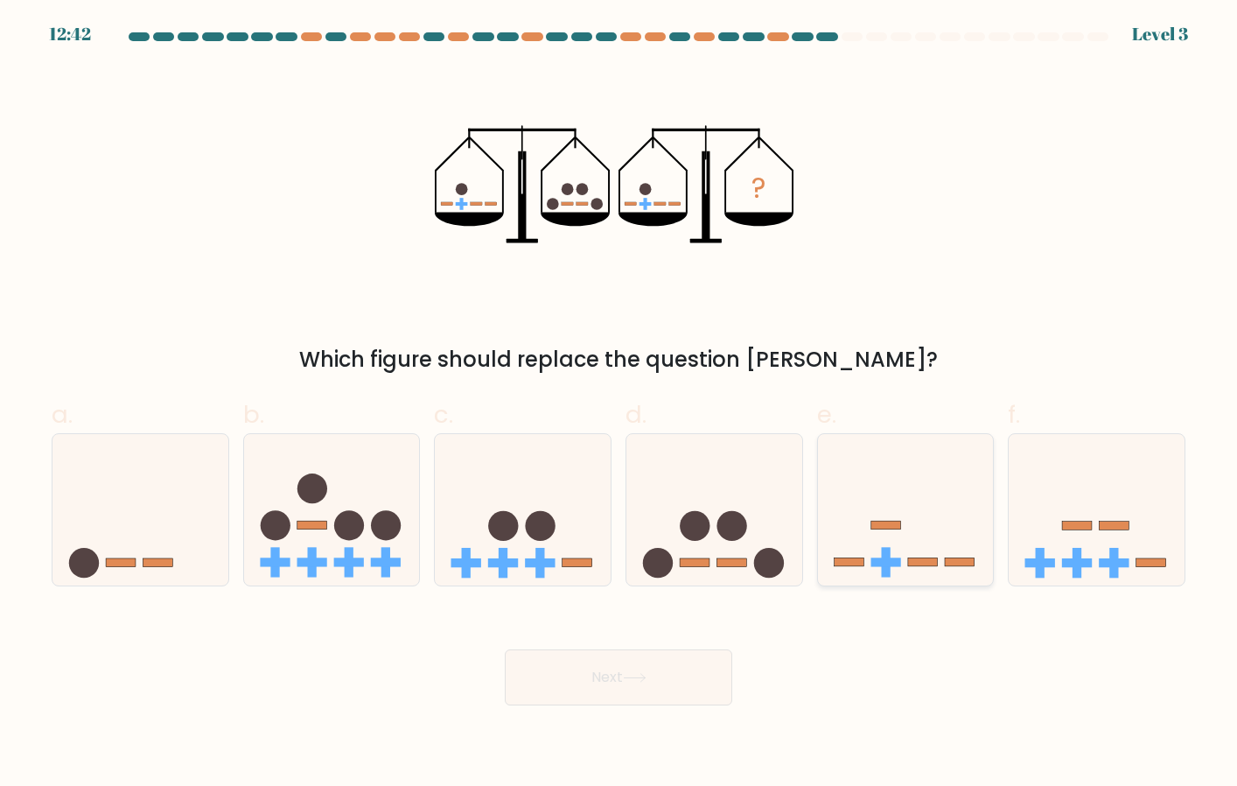
click at [949, 534] on icon at bounding box center [906, 509] width 176 height 145
click at [620, 404] on input "e." at bounding box center [619, 398] width 1 height 11
radio input "true"
click at [642, 690] on button "Next" at bounding box center [619, 677] width 228 height 56
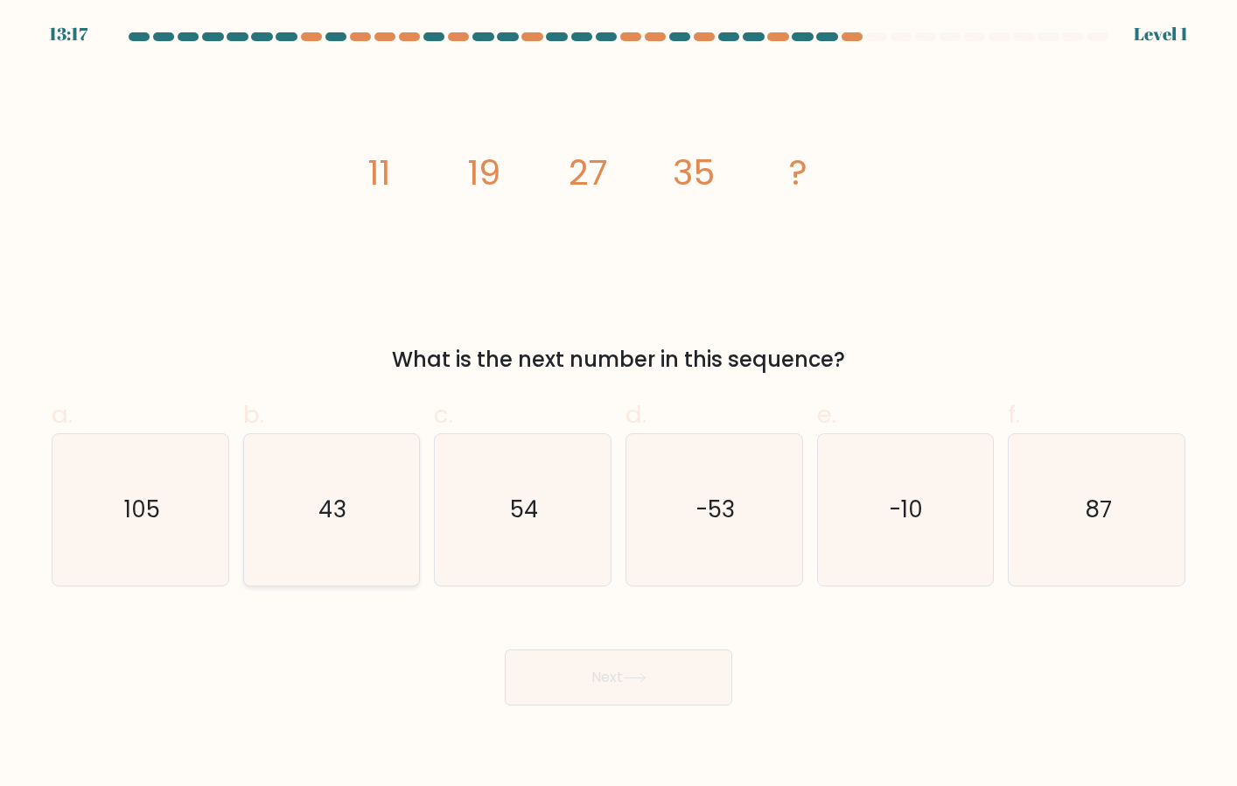
click at [360, 536] on icon "43" at bounding box center [331, 509] width 151 height 151
click at [619, 404] on input "b. 43" at bounding box center [619, 398] width 1 height 11
radio input "true"
click at [669, 662] on button "Next" at bounding box center [619, 677] width 228 height 56
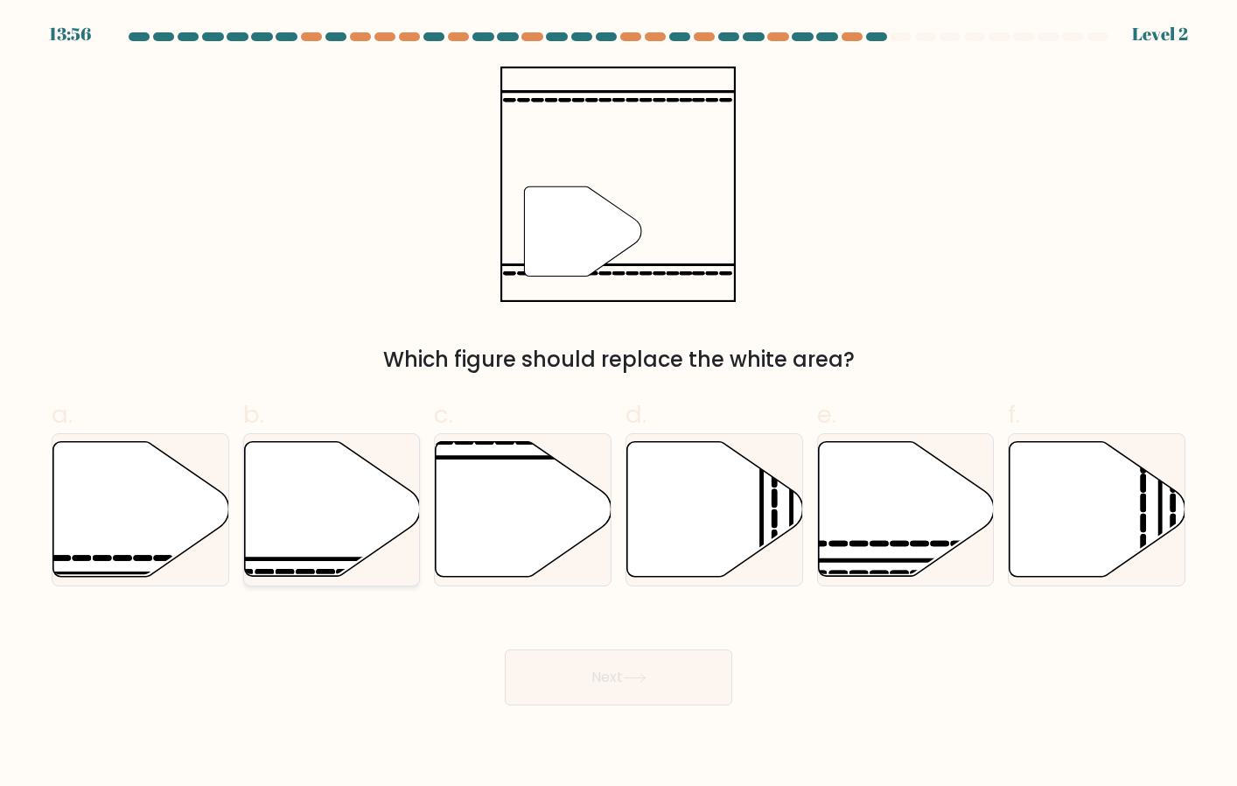
click at [305, 518] on icon at bounding box center [332, 509] width 176 height 135
click at [619, 404] on input "b." at bounding box center [619, 398] width 1 height 11
radio input "true"
click at [644, 683] on button "Next" at bounding box center [619, 677] width 228 height 56
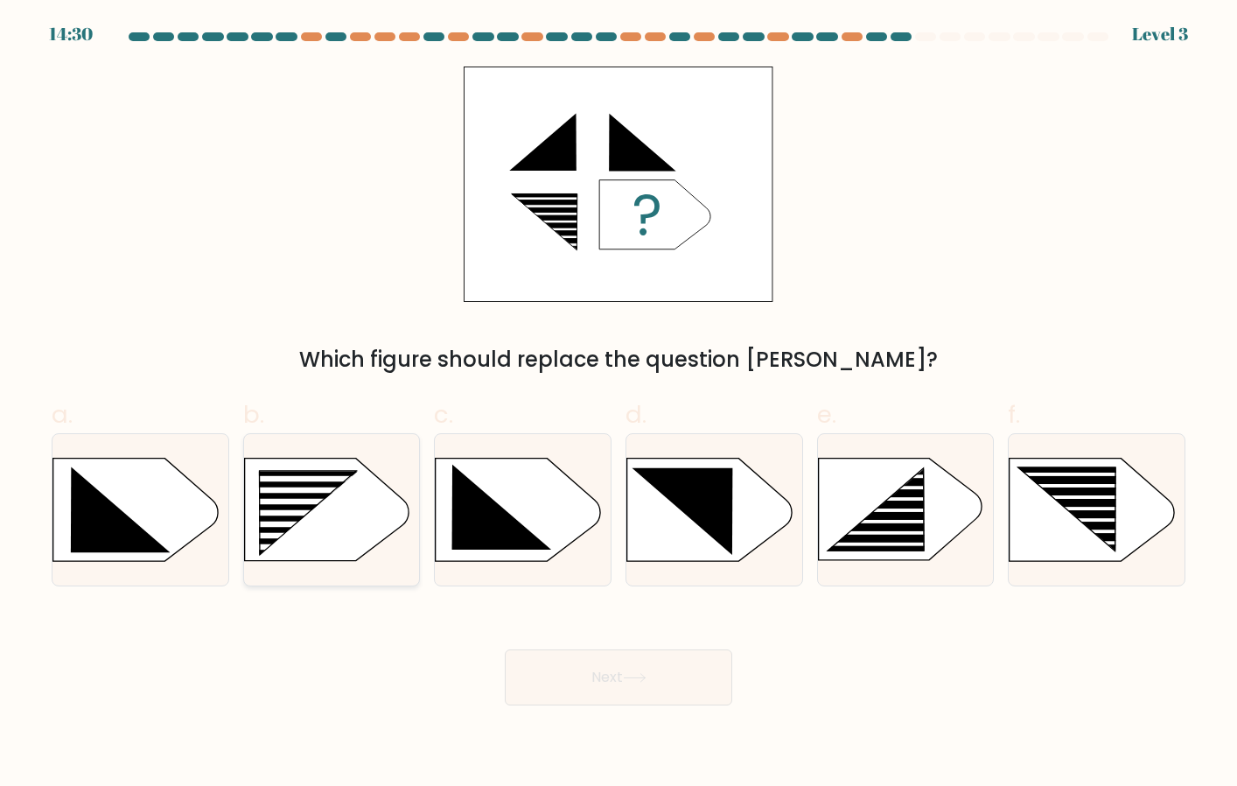
click at [313, 507] on icon at bounding box center [308, 514] width 99 height 84
click at [619, 404] on input "b." at bounding box center [619, 398] width 1 height 11
radio input "true"
click at [600, 689] on button "Next" at bounding box center [619, 677] width 228 height 56
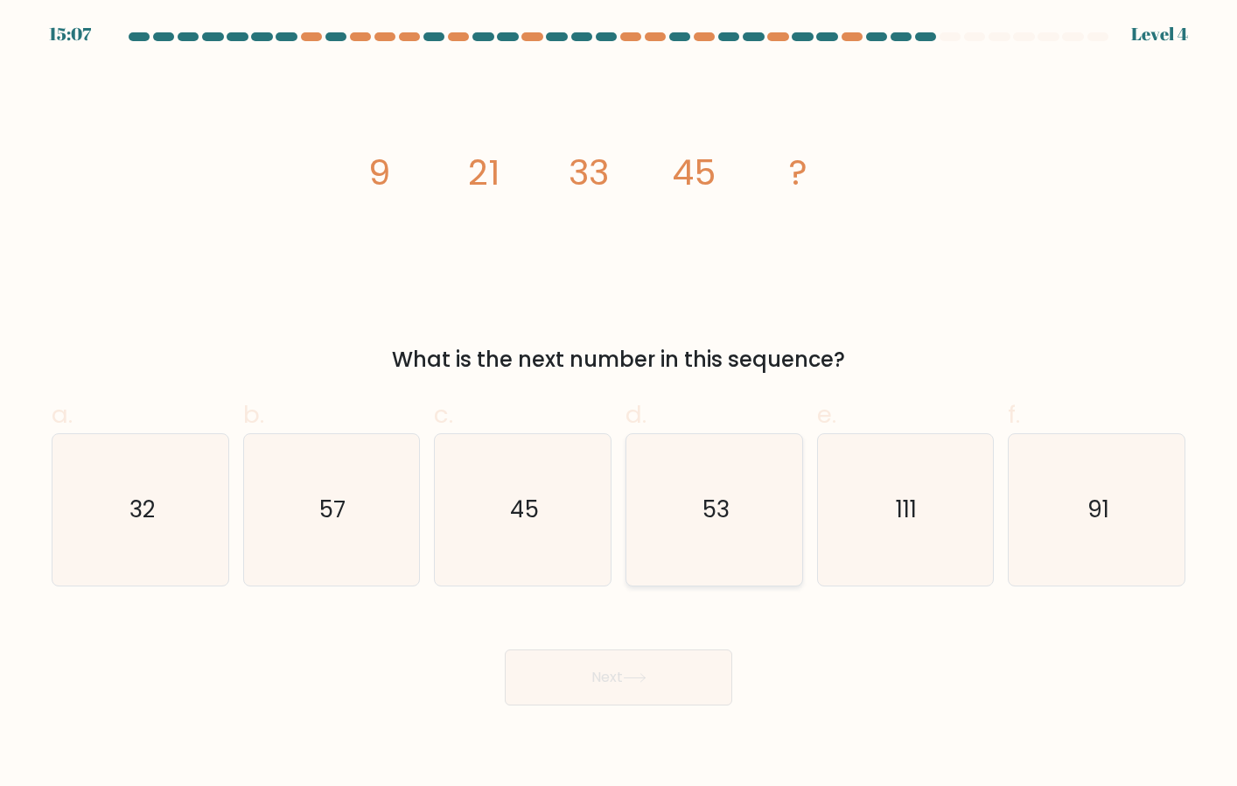
click at [677, 544] on icon "53" at bounding box center [714, 509] width 151 height 151
click at [620, 404] on input "d. 53" at bounding box center [619, 398] width 1 height 11
radio input "true"
click at [649, 670] on button "Next" at bounding box center [619, 677] width 228 height 56
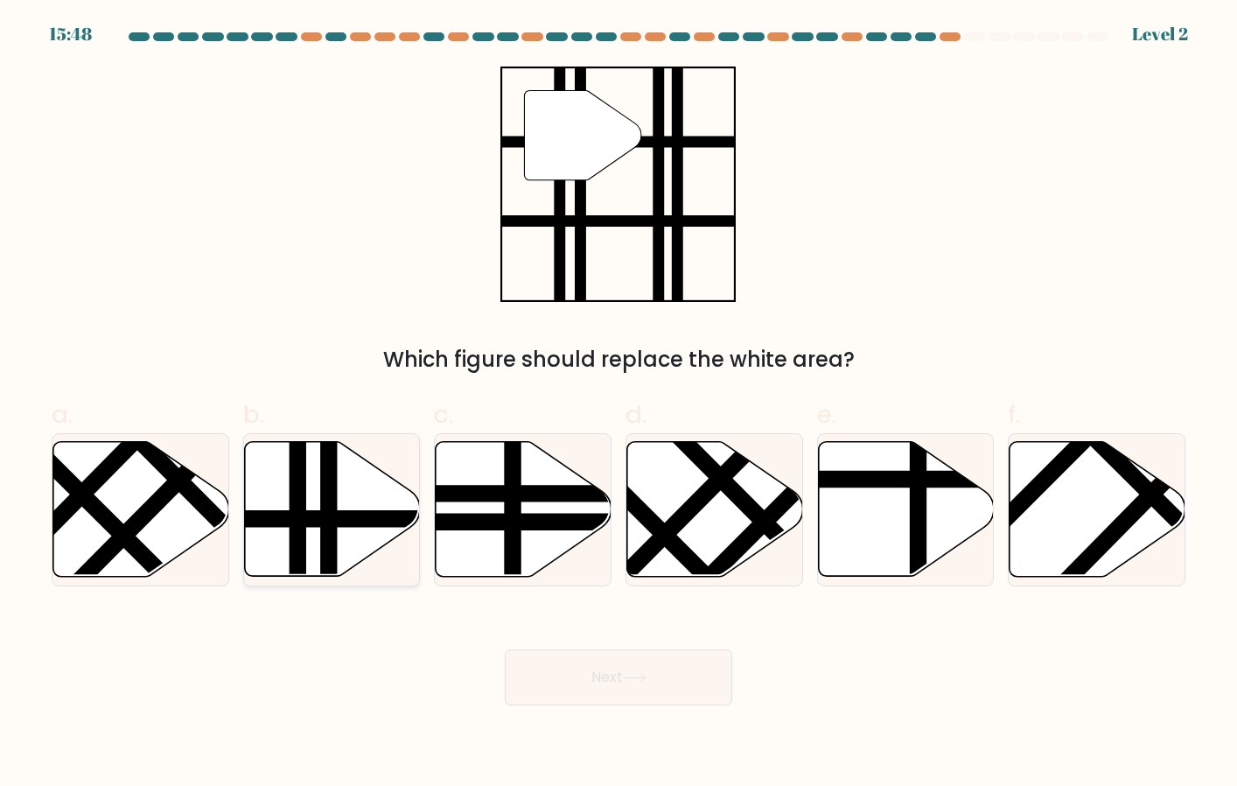
click at [329, 532] on line at bounding box center [329, 582] width 0 height 354
click at [619, 404] on input "b." at bounding box center [619, 398] width 1 height 11
radio input "true"
click at [703, 674] on button "Next" at bounding box center [619, 677] width 228 height 56
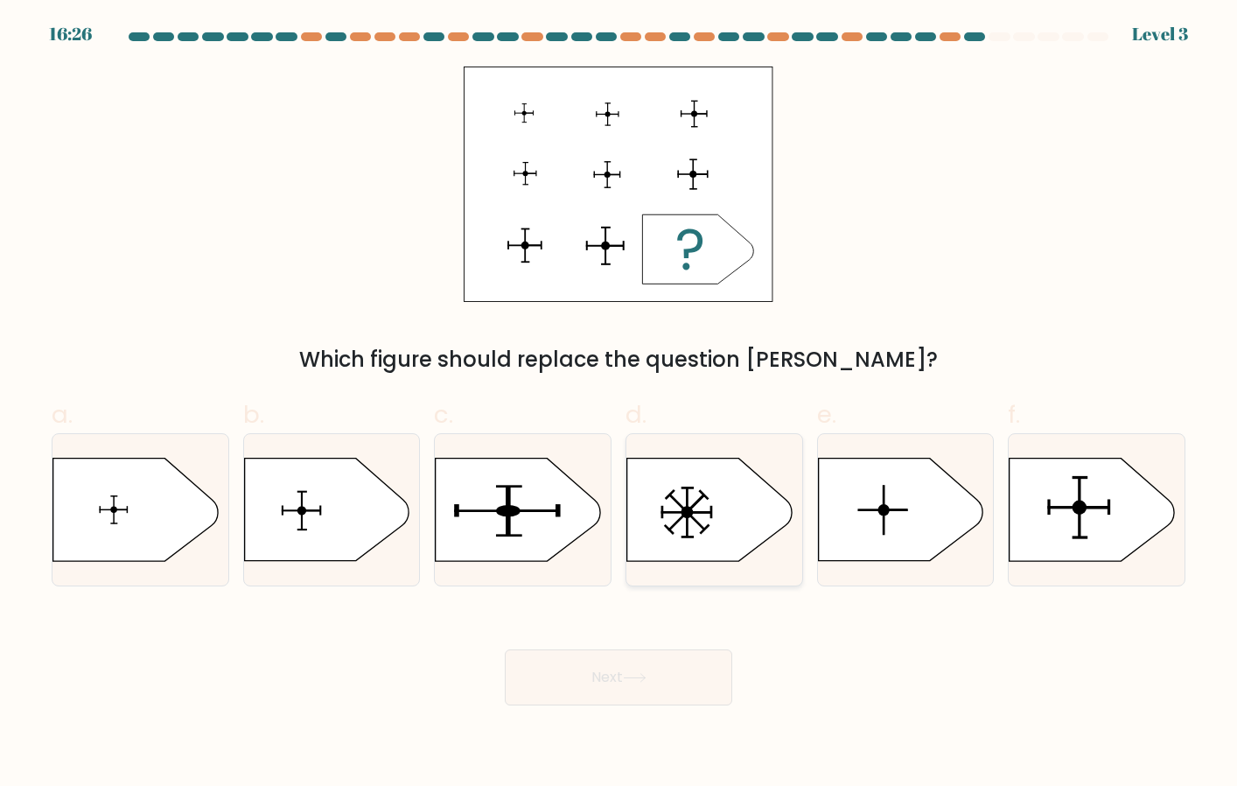
click at [704, 514] on icon at bounding box center [709, 510] width 165 height 102
click at [620, 404] on input "d." at bounding box center [619, 398] width 1 height 11
radio input "true"
click at [665, 664] on button "Next" at bounding box center [619, 677] width 228 height 56
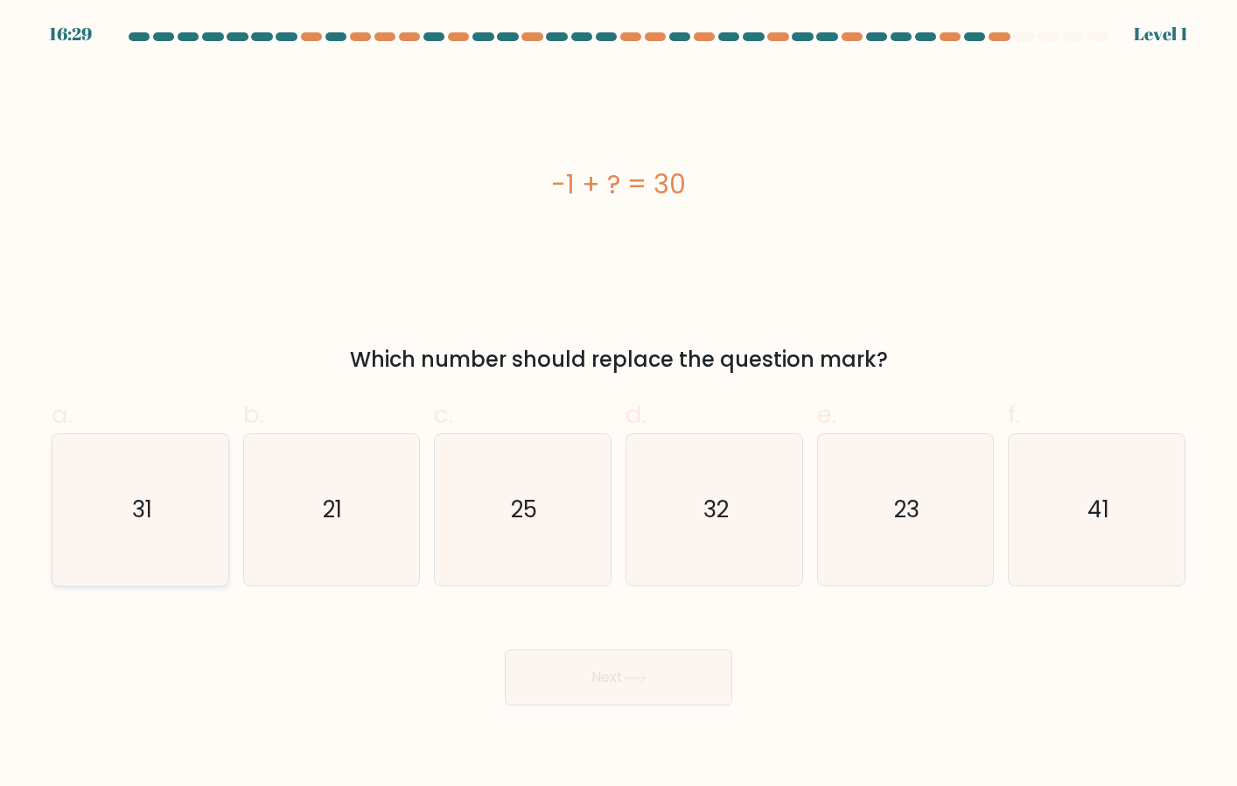
click at [152, 529] on icon "31" at bounding box center [140, 509] width 151 height 151
click at [619, 404] on input "a. 31" at bounding box center [619, 398] width 1 height 11
radio input "true"
click at [659, 685] on button "Next" at bounding box center [619, 677] width 228 height 56
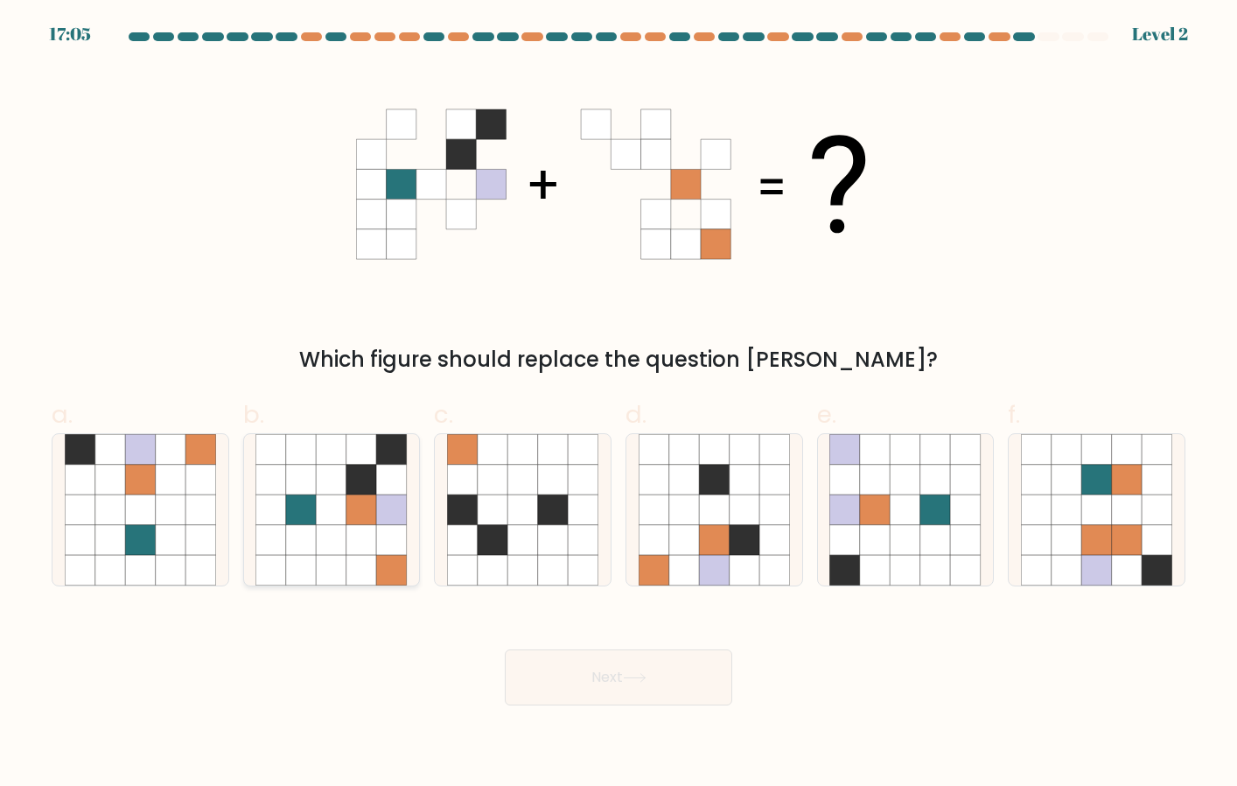
click at [340, 566] on icon at bounding box center [332, 570] width 31 height 31
click at [619, 404] on input "b." at bounding box center [619, 398] width 1 height 11
radio input "true"
click at [581, 668] on button "Next" at bounding box center [619, 677] width 228 height 56
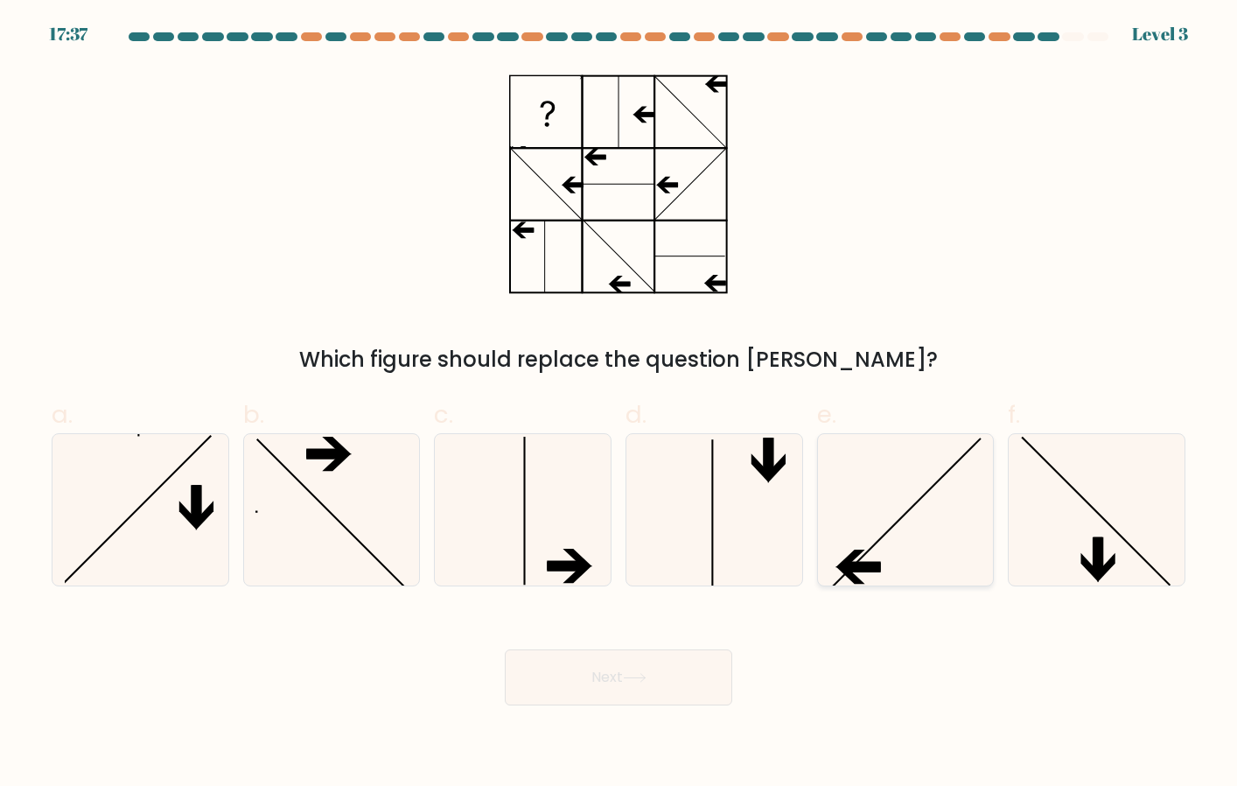
click at [903, 565] on icon at bounding box center [905, 509] width 151 height 151
click at [620, 404] on input "e." at bounding box center [619, 398] width 1 height 11
radio input "true"
click at [690, 654] on button "Next" at bounding box center [619, 677] width 228 height 56
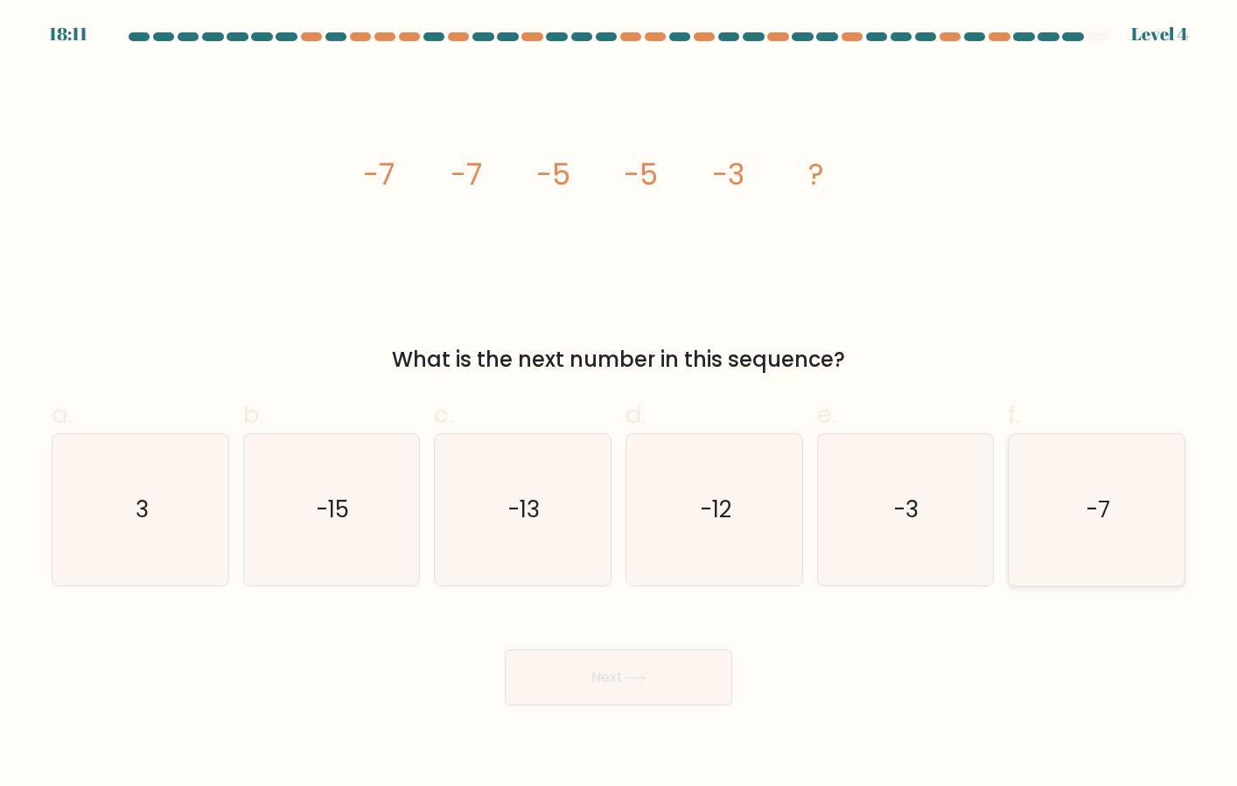
click at [1068, 529] on icon "-7" at bounding box center [1096, 509] width 151 height 151
click at [620, 404] on input "f. -7" at bounding box center [619, 398] width 1 height 11
radio input "true"
click at [671, 669] on button "Next" at bounding box center [619, 677] width 228 height 56
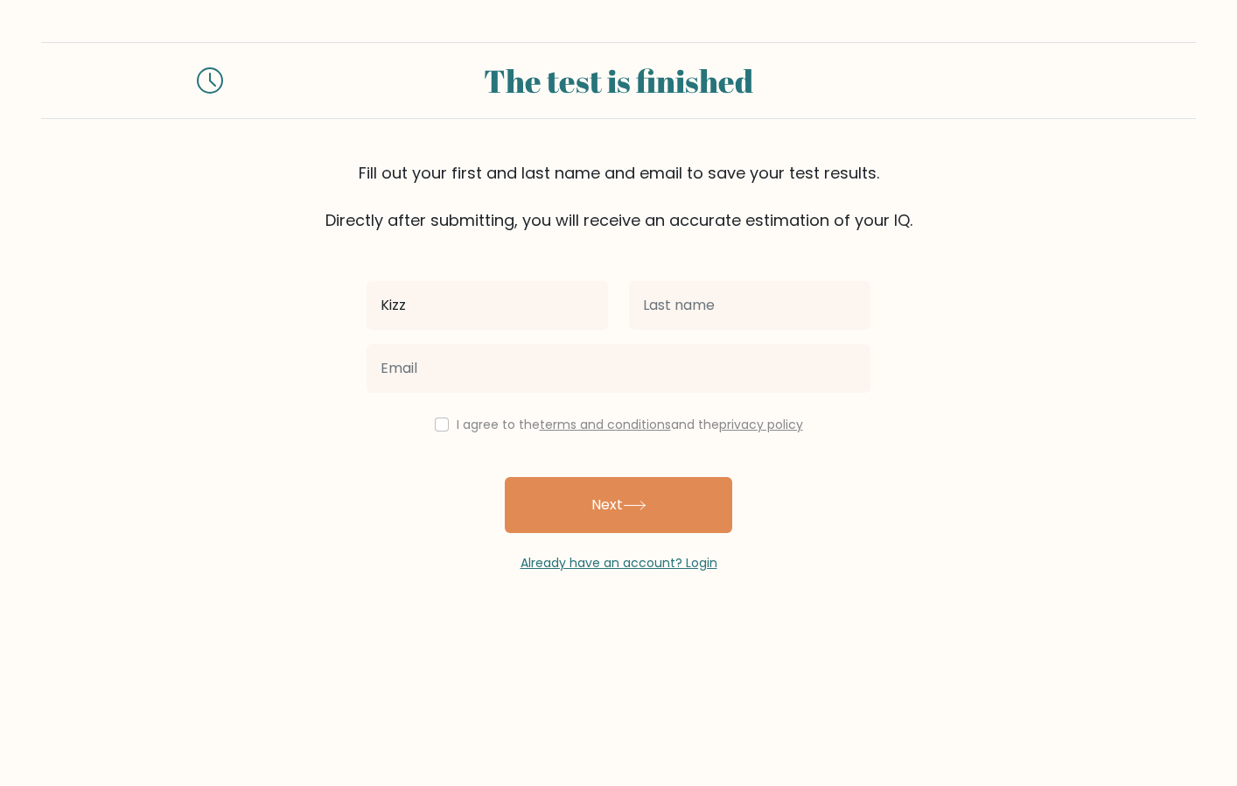
type input "Kizzanne"
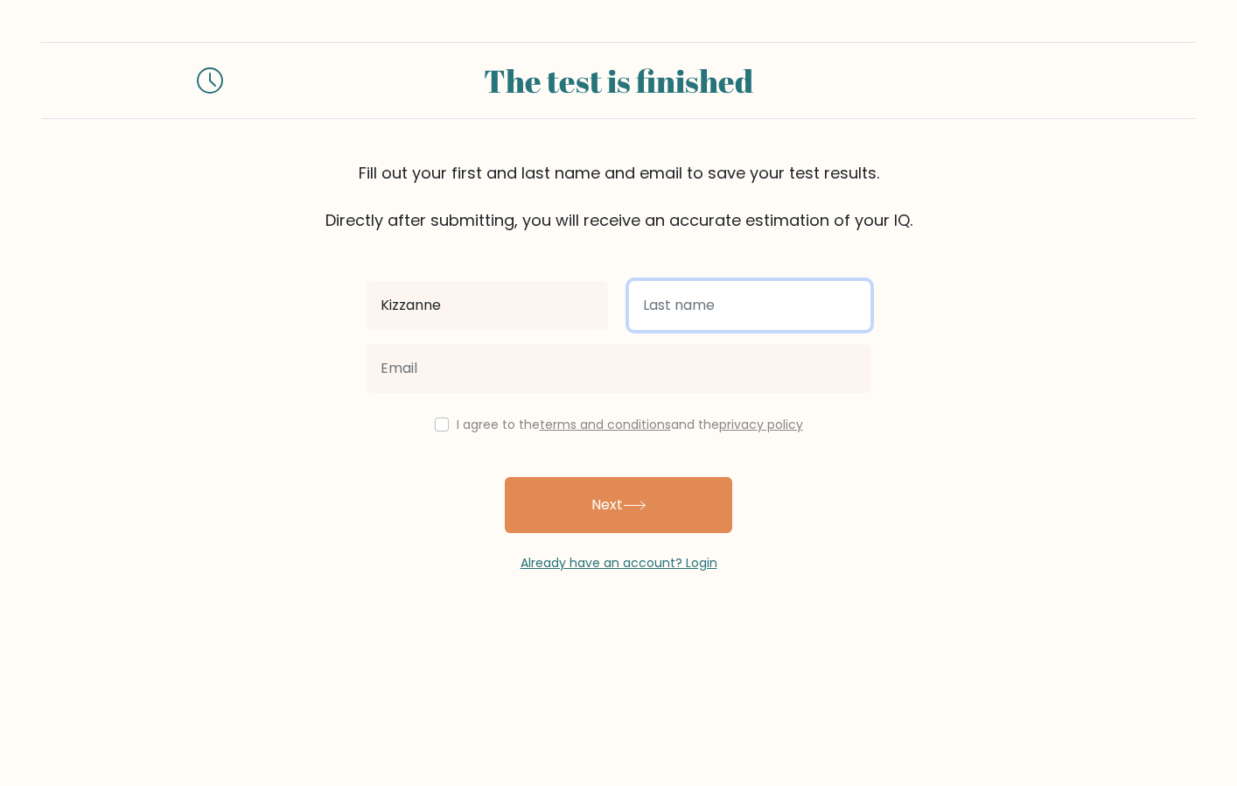
click at [711, 312] on input "text" at bounding box center [750, 305] width 242 height 49
type input "Triñanes"
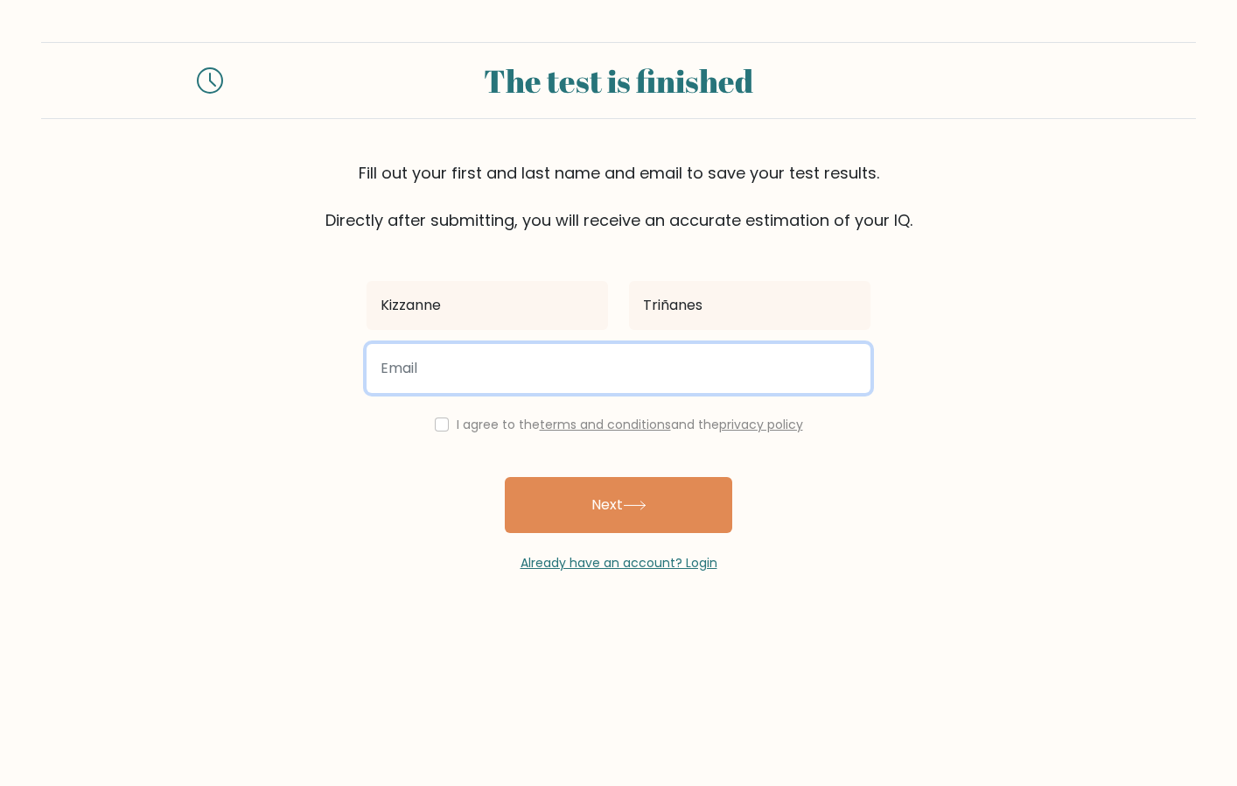
click at [605, 367] on input "email" at bounding box center [619, 368] width 504 height 49
type input "kizzannetrinanes@gmail.com"
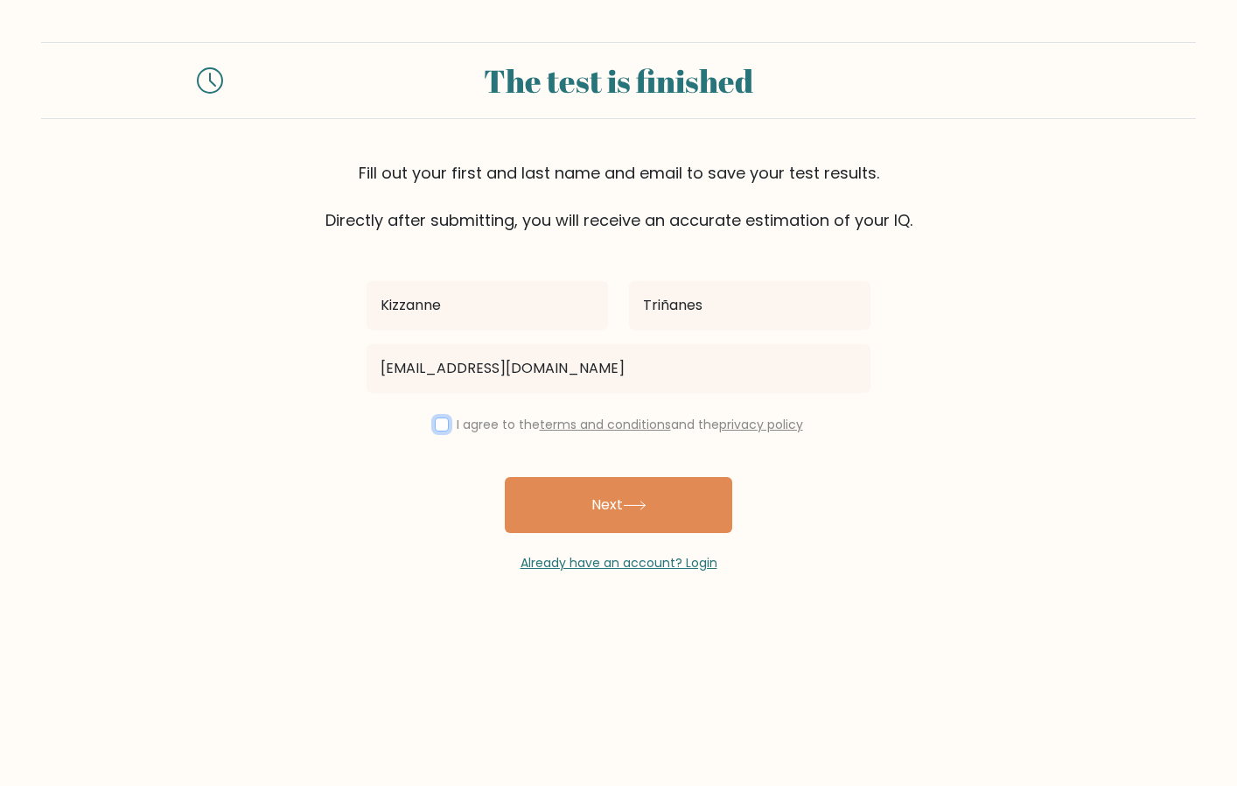
click at [438, 420] on input "checkbox" at bounding box center [442, 424] width 14 height 14
checkbox input "true"
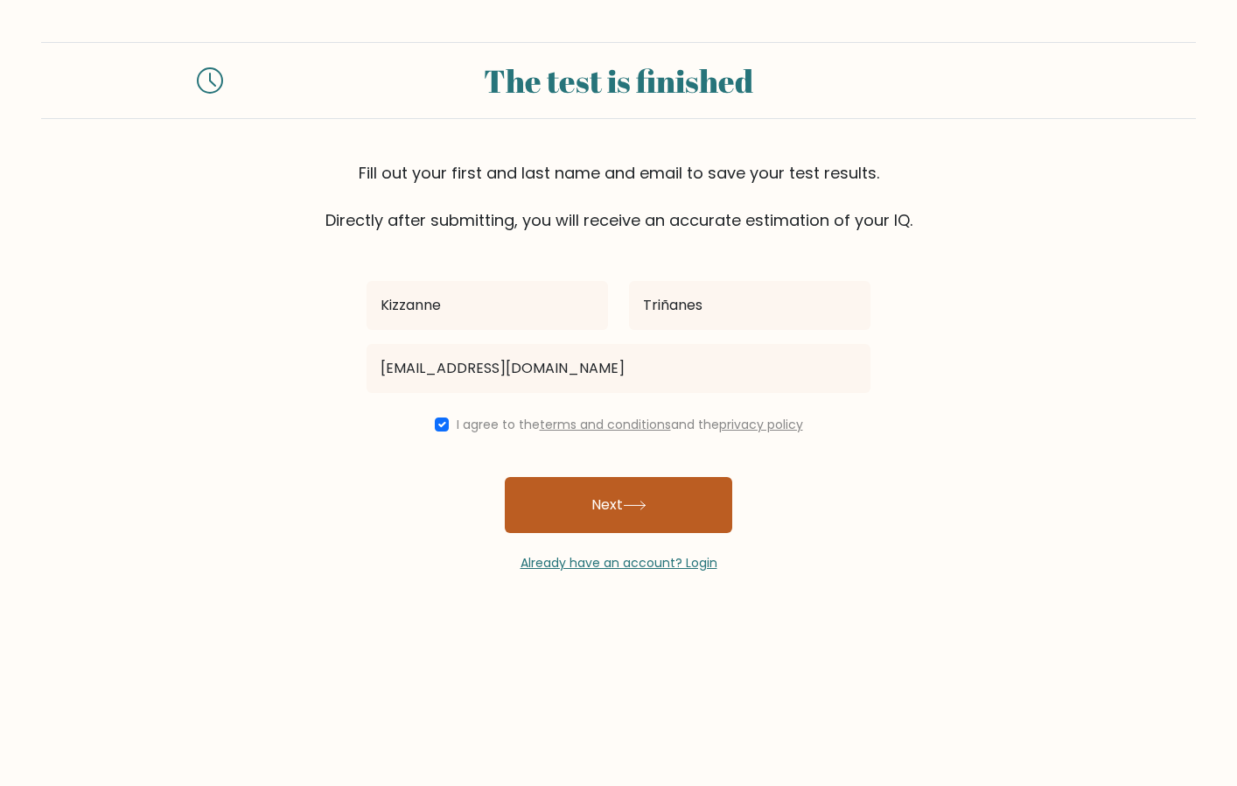
click at [571, 511] on button "Next" at bounding box center [619, 505] width 228 height 56
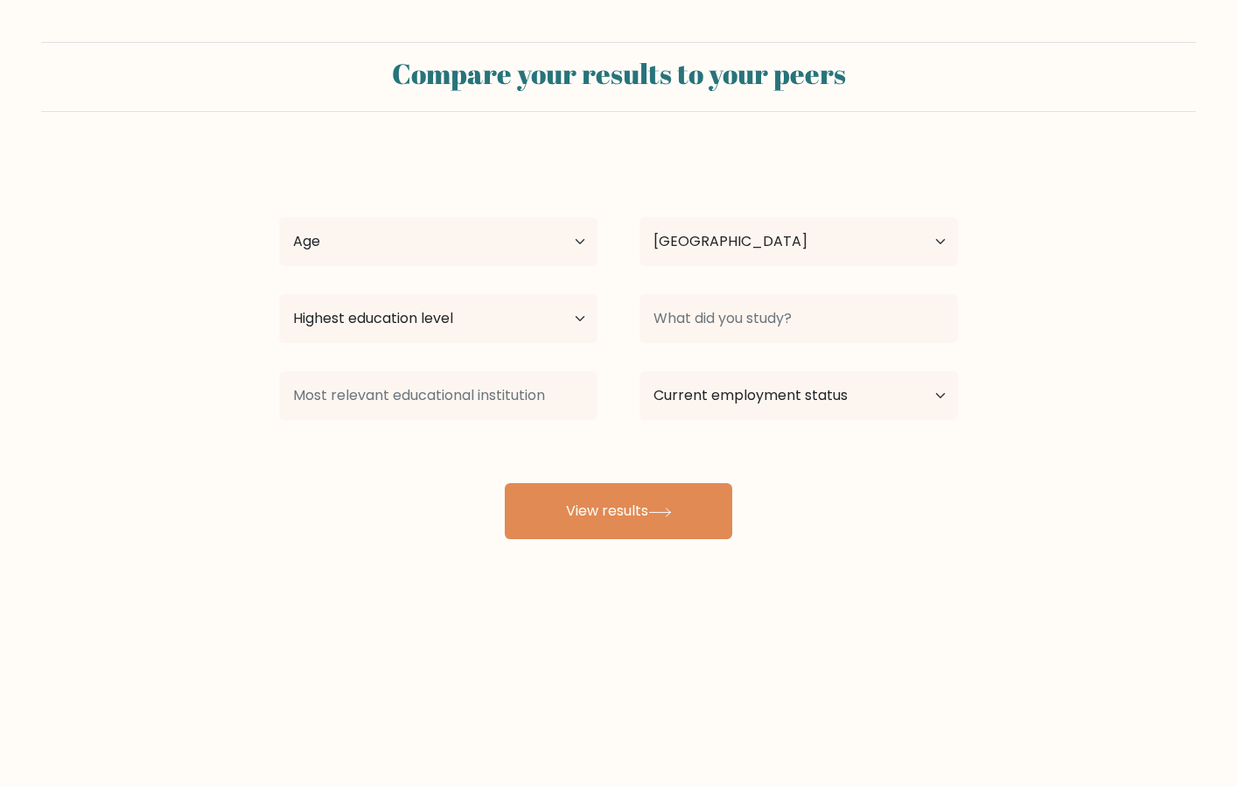
select select "PH"
select select "25_34"
click at [279, 217] on select "Age Under [DEMOGRAPHIC_DATA] [DEMOGRAPHIC_DATA] [DEMOGRAPHIC_DATA] [DEMOGRAPHIC…" at bounding box center [438, 241] width 319 height 49
click at [495, 326] on select "Highest education level No schooling Primary Lower Secondary Upper Secondary Oc…" at bounding box center [438, 318] width 319 height 49
select select "lower_secondary"
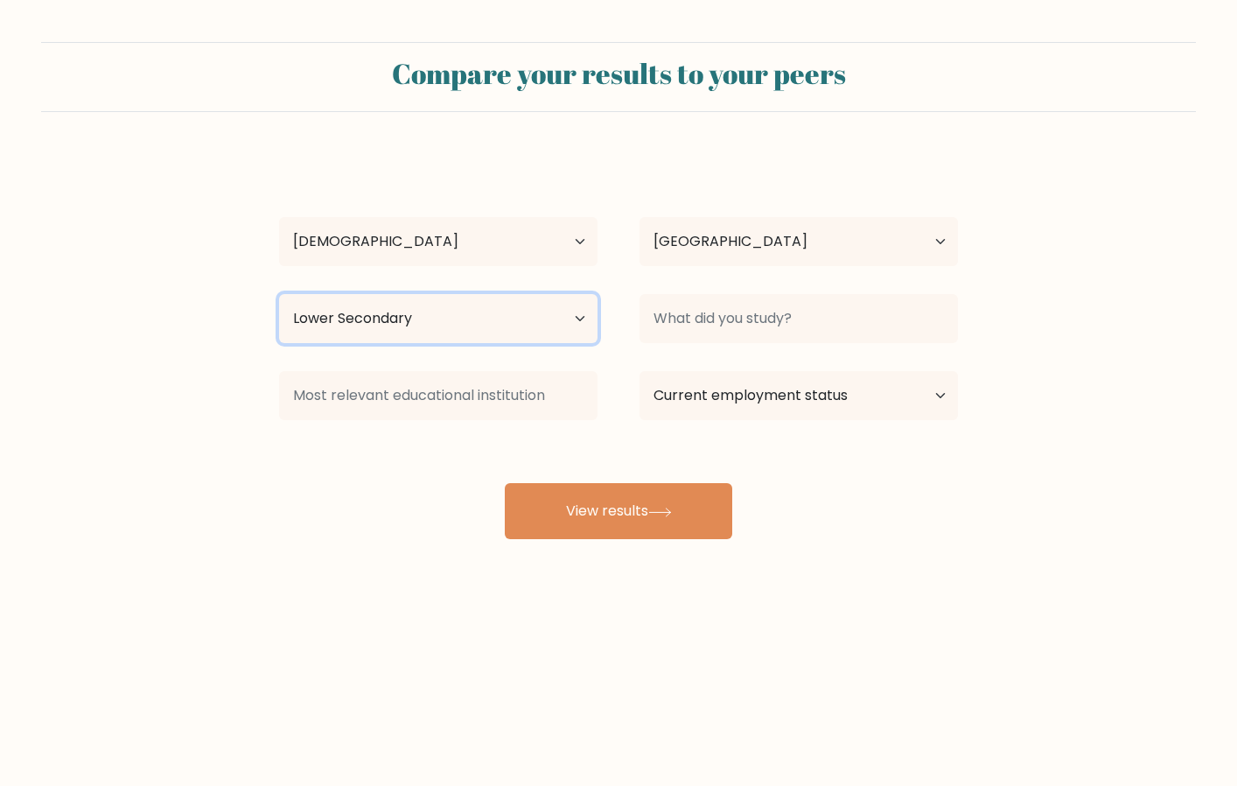
click at [279, 294] on select "Highest education level No schooling Primary Lower Secondary Upper Secondary Oc…" at bounding box center [438, 318] width 319 height 49
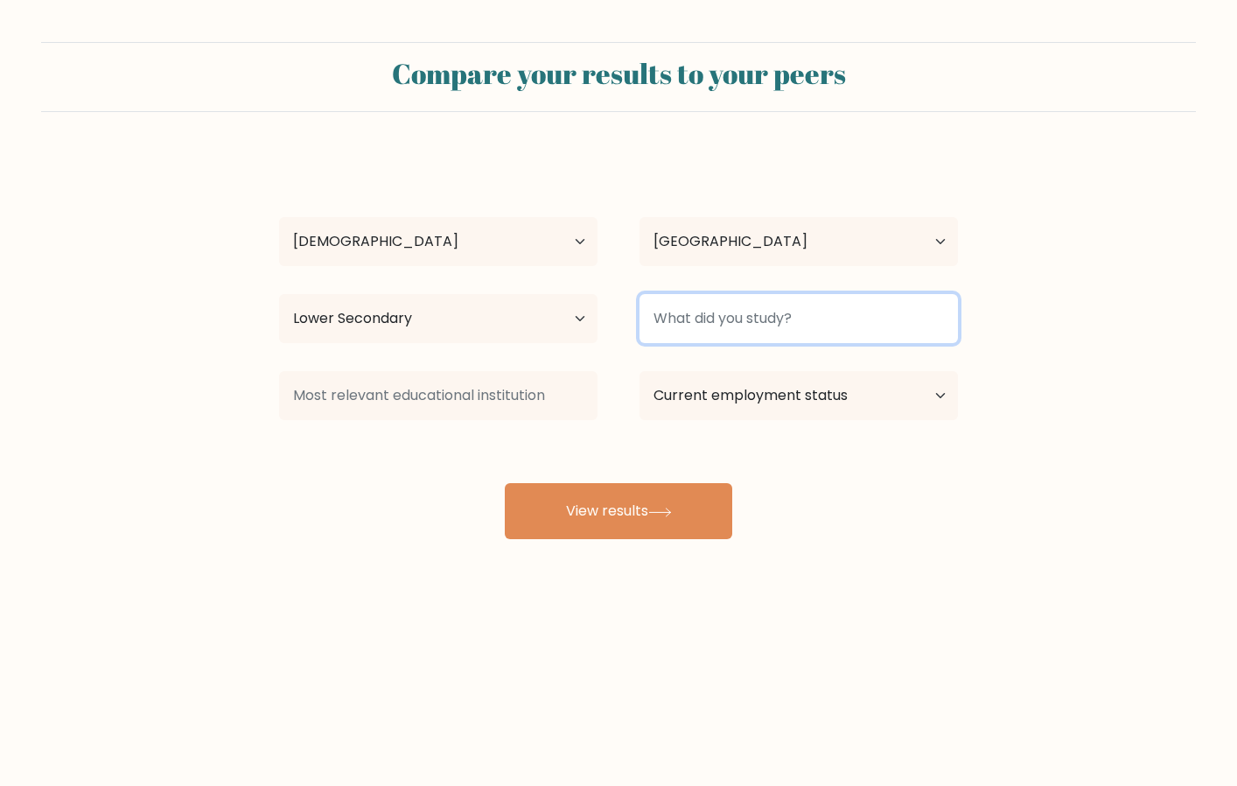
click at [717, 314] on input at bounding box center [799, 318] width 319 height 49
type input "b"
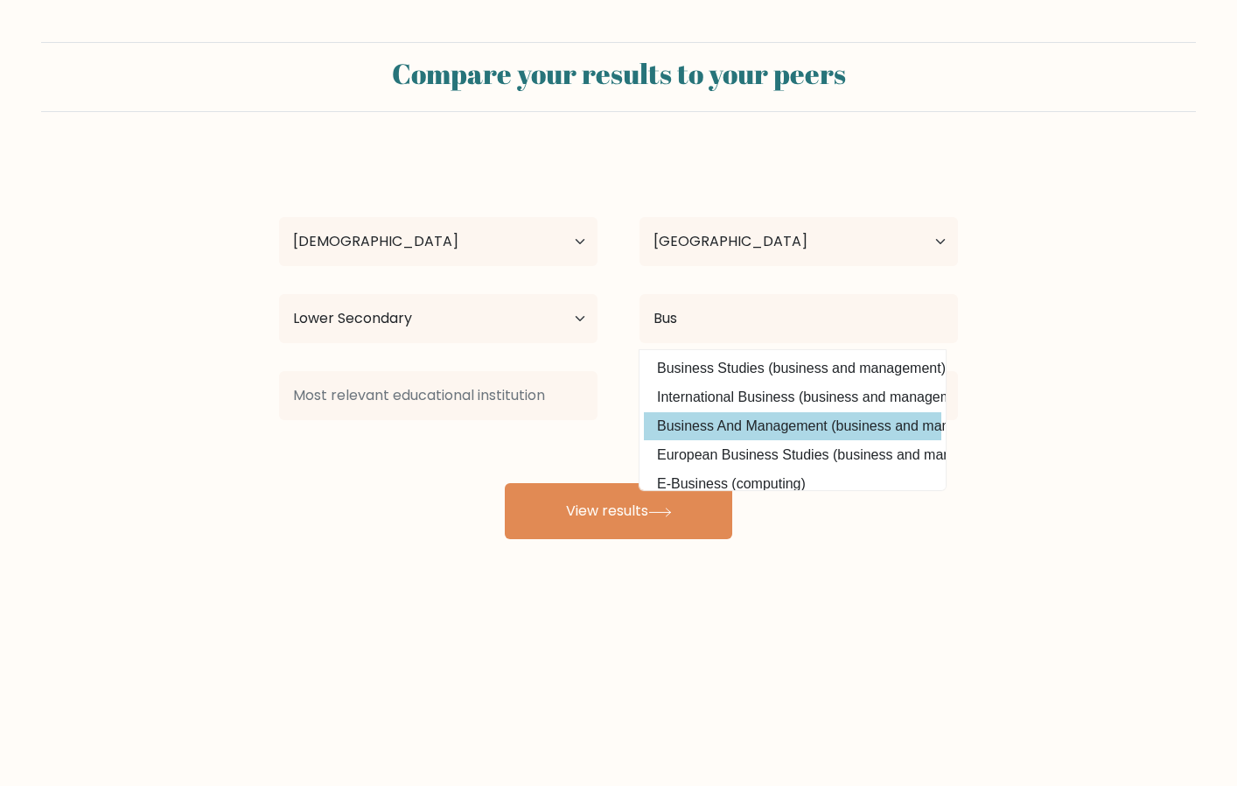
click at [735, 425] on option "Business And Management (business and management)" at bounding box center [793, 426] width 298 height 28
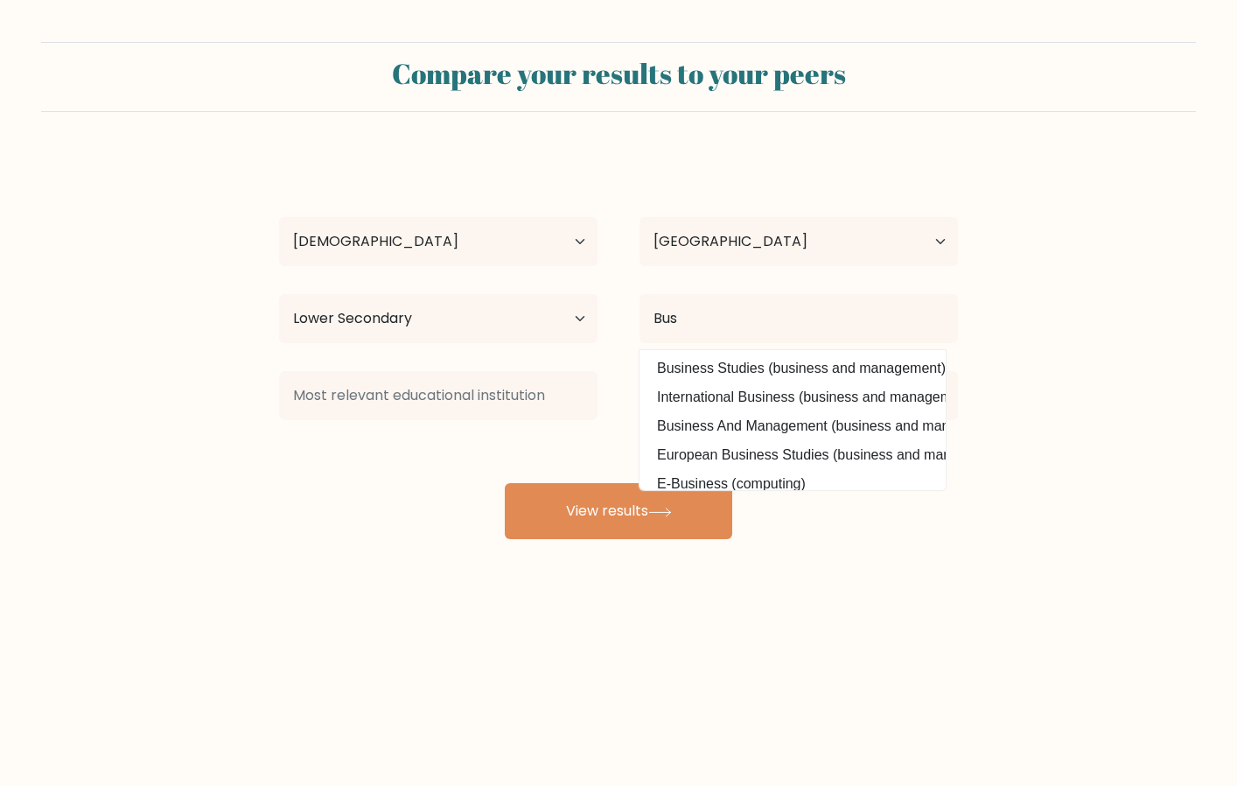
type input "Business And Management"
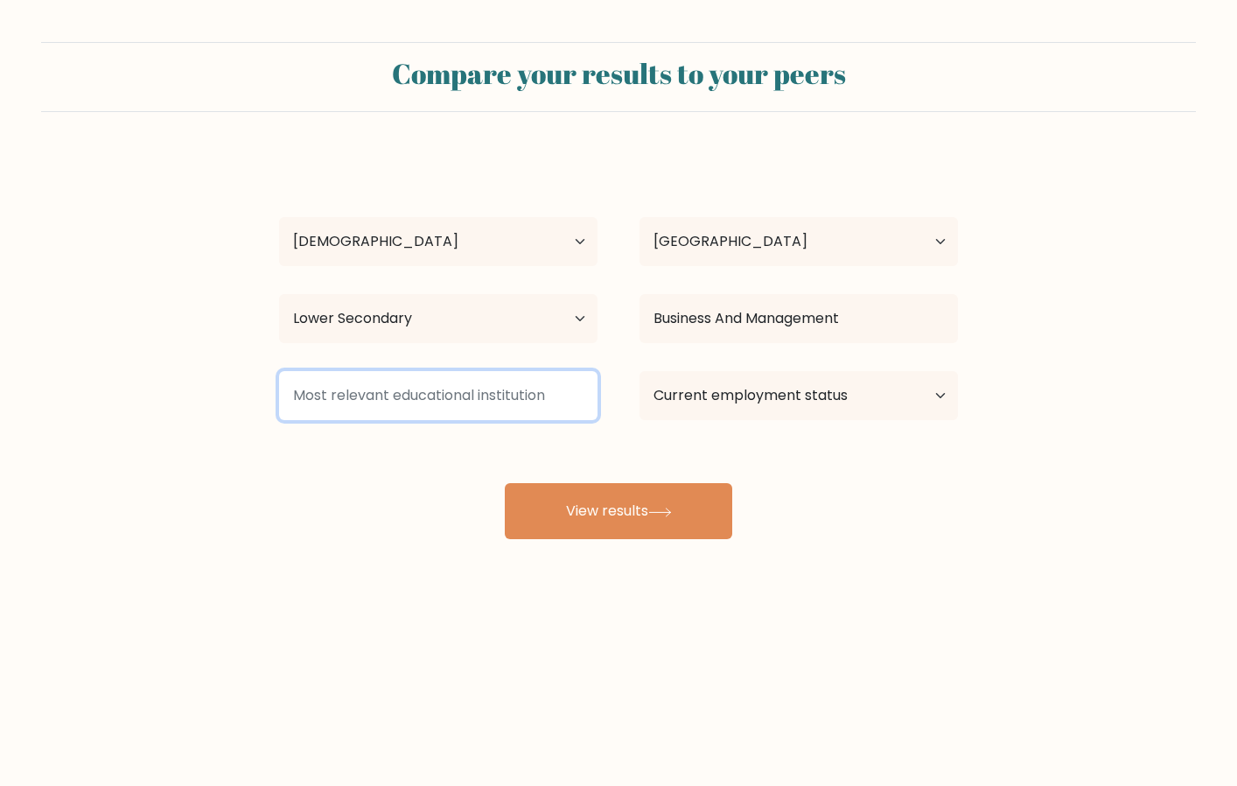
click at [501, 403] on input at bounding box center [438, 395] width 319 height 49
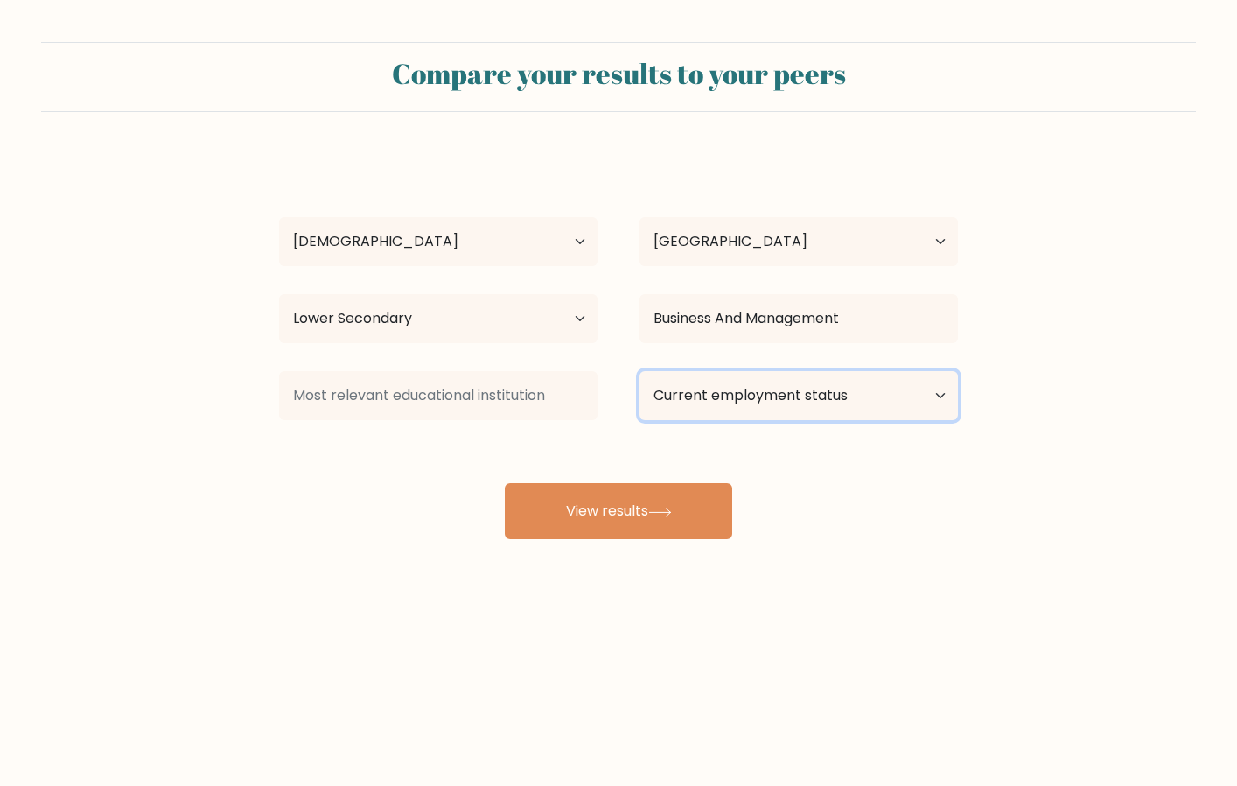
click at [709, 395] on select "Current employment status Employed Student Retired Other / prefer not to answer" at bounding box center [799, 395] width 319 height 49
select select "other"
click at [640, 371] on select "Current employment status Employed Student Retired Other / prefer not to answer" at bounding box center [799, 395] width 319 height 49
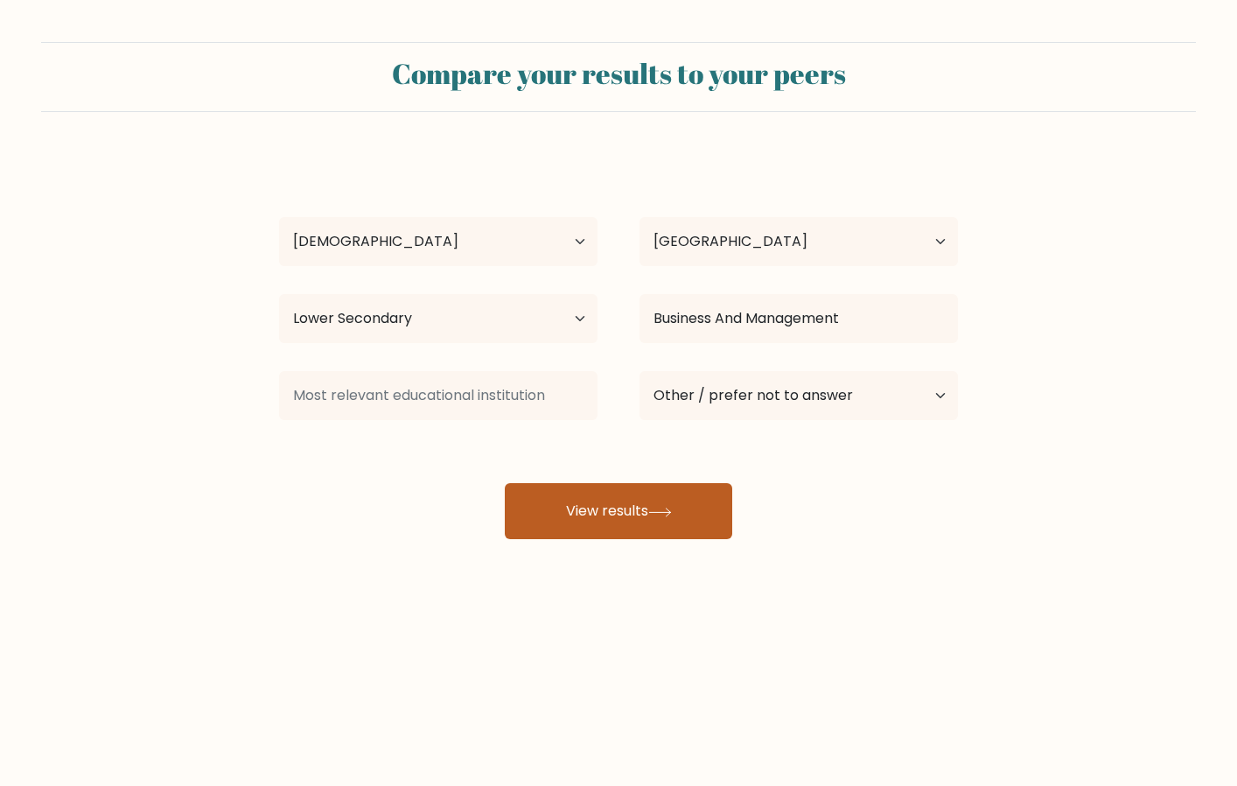
click at [697, 515] on button "View results" at bounding box center [619, 511] width 228 height 56
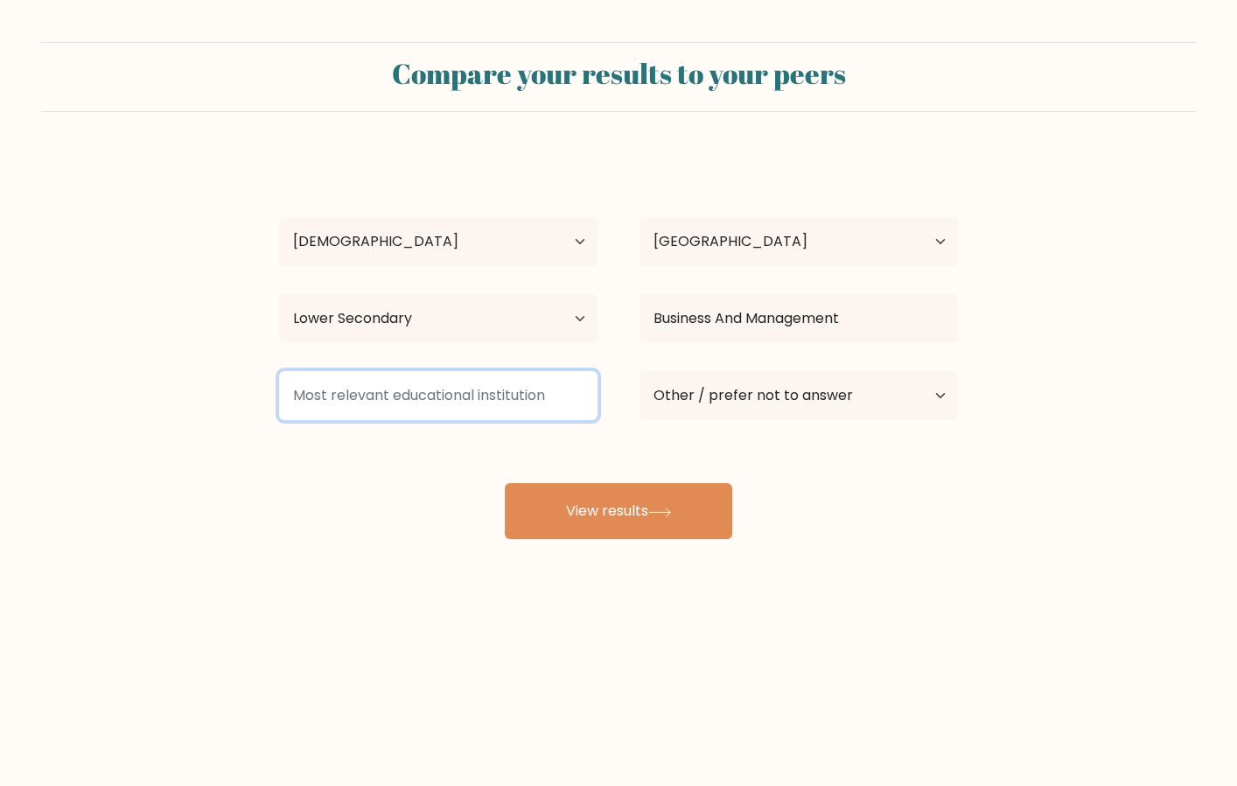
click at [490, 403] on input at bounding box center [438, 395] width 319 height 49
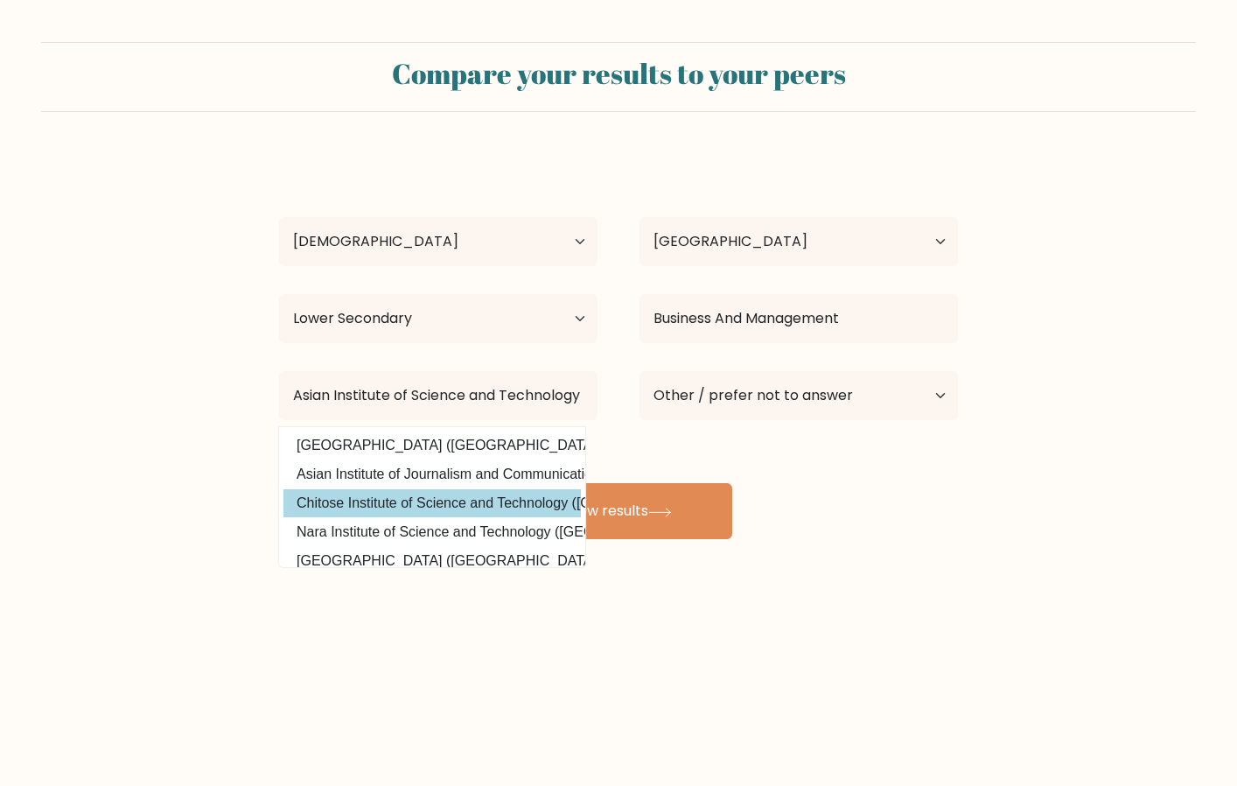
click at [480, 506] on option "Chitose Institute of Science and Technology (Japan)" at bounding box center [433, 503] width 298 height 28
type input "Chitose Institute of Science and Technology"
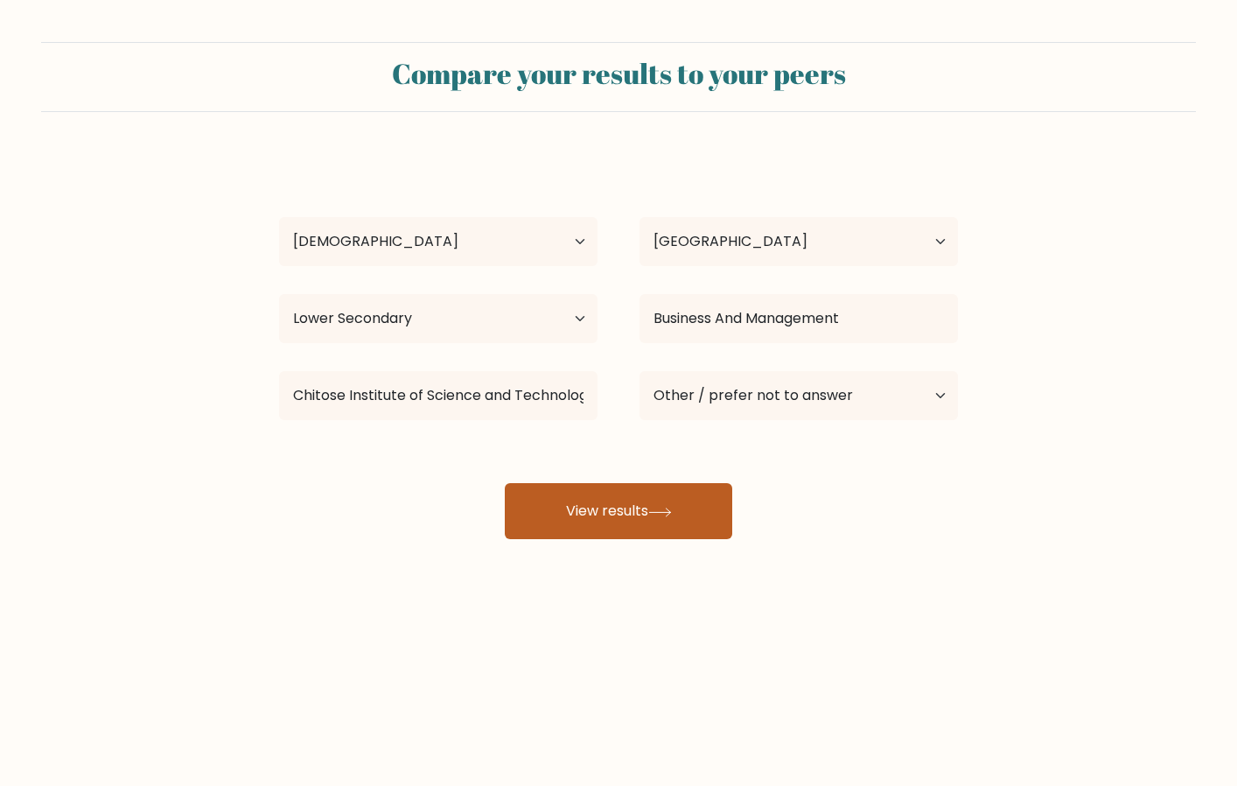
click at [630, 513] on button "View results" at bounding box center [619, 511] width 228 height 56
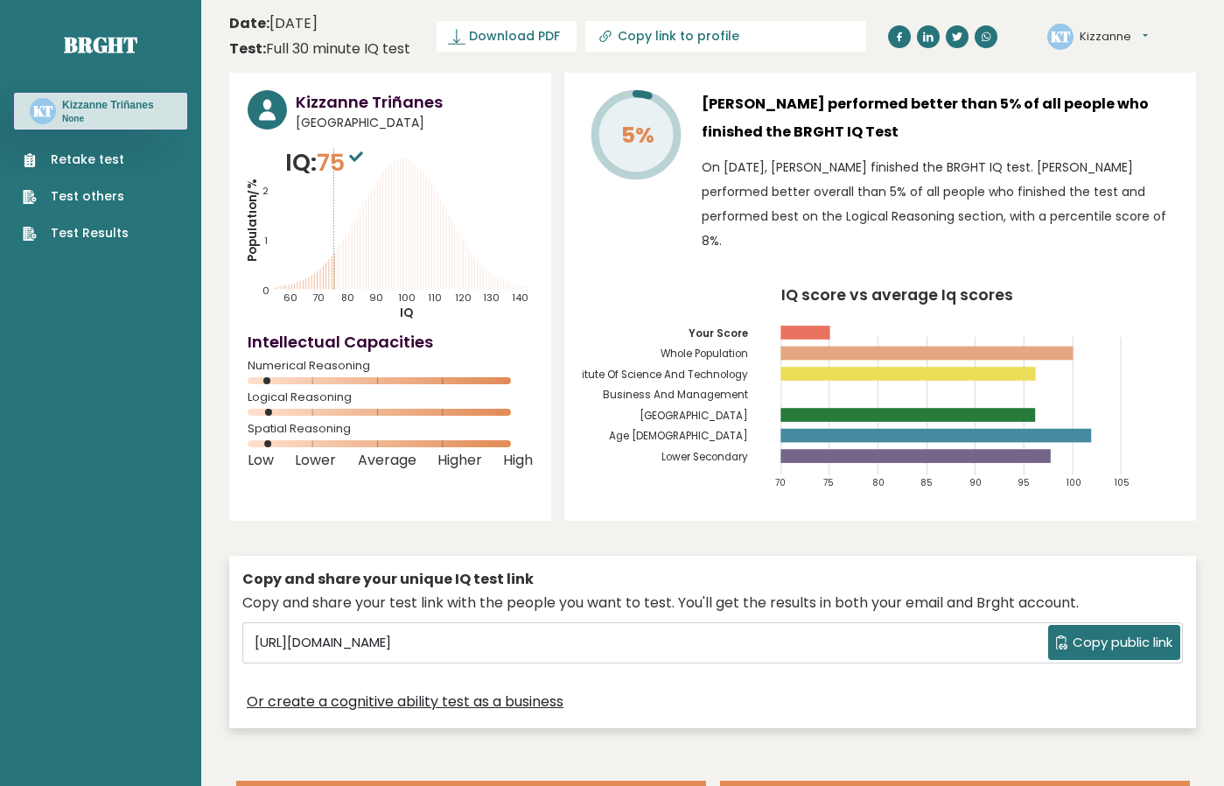
click at [785, 39] on input "Copy link to profile" at bounding box center [737, 36] width 238 height 14
type input "[URL][DOMAIN_NAME]"
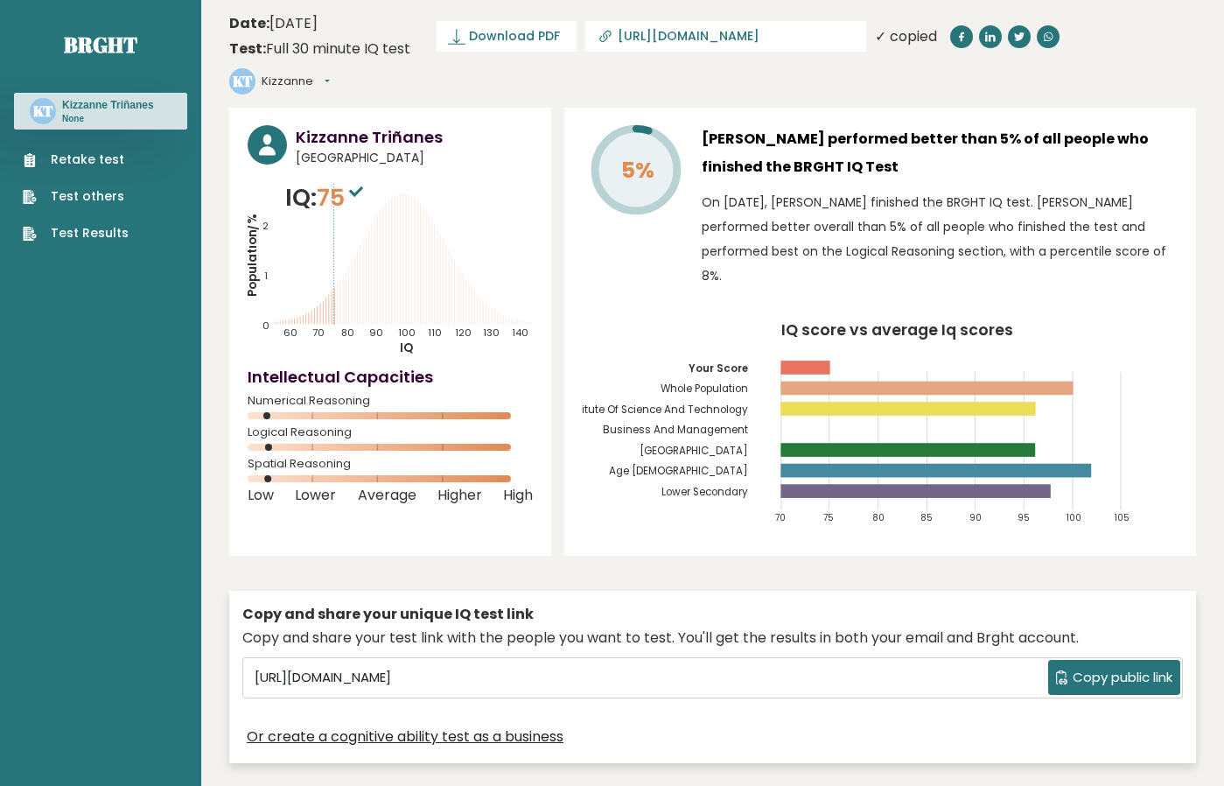
click at [460, 63] on header "Date: [DATE] Test: Full 30 minute IQ test Download PDF Downloading... Downloadi…" at bounding box center [712, 54] width 967 height 90
click at [1117, 668] on span "Copy public link" at bounding box center [1123, 678] width 100 height 20
